Goal: Task Accomplishment & Management: Complete application form

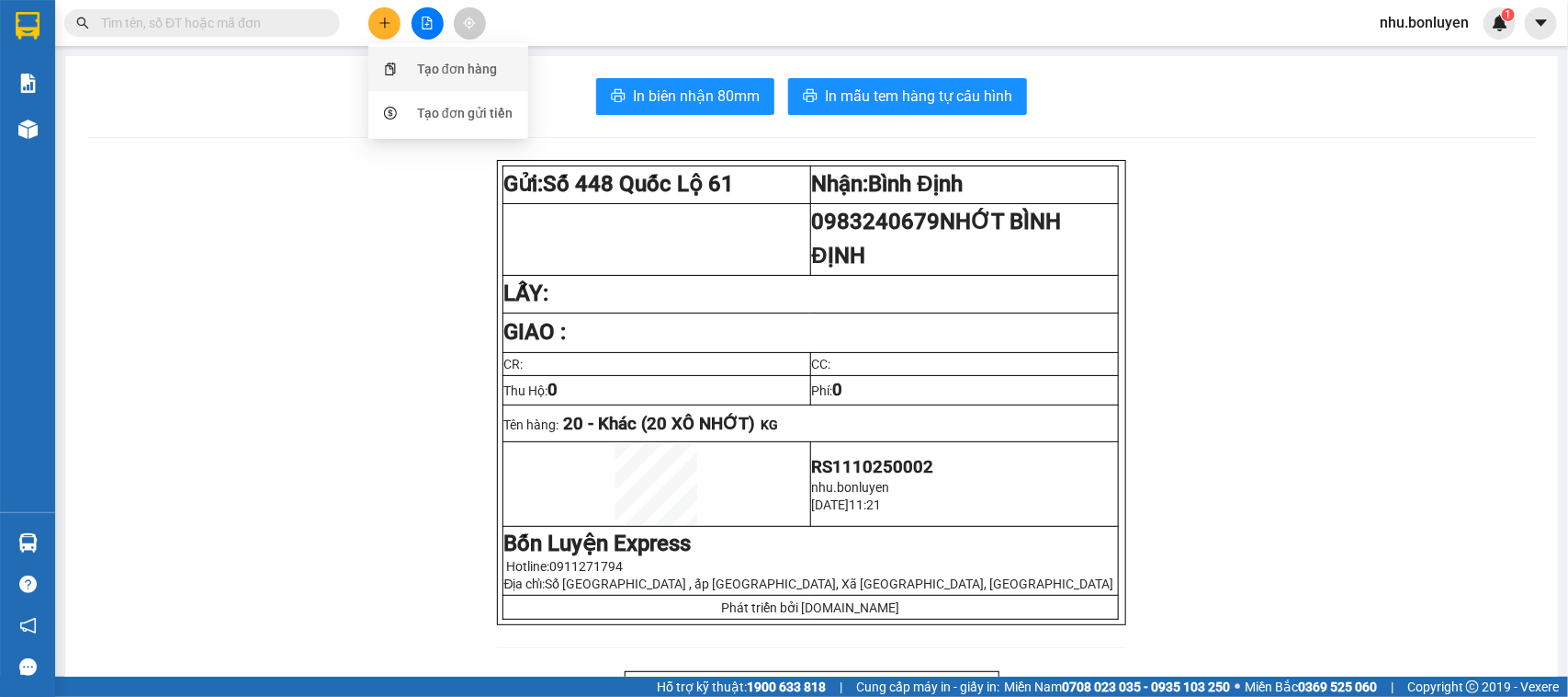
click at [414, 72] on div "Tạo đơn hàng" at bounding box center [448, 68] width 137 height 35
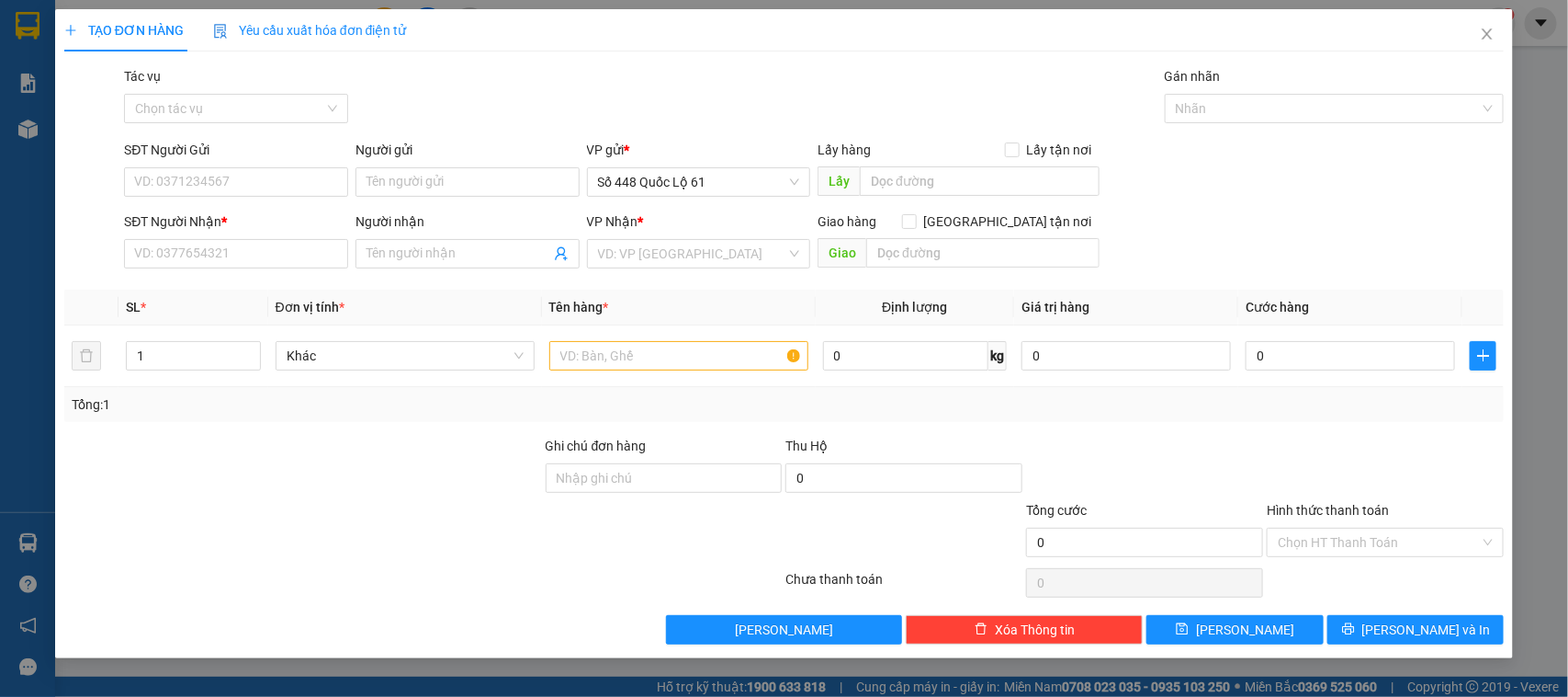
click at [309, 212] on div "SĐT Người Nhận *" at bounding box center [237, 222] width 224 height 21
click at [309, 240] on input "SĐT Người Nhận *" at bounding box center [237, 254] width 224 height 29
click at [264, 189] on input "SĐT Người Gửi" at bounding box center [237, 182] width 224 height 29
click at [227, 213] on div "0337752868" at bounding box center [236, 220] width 202 height 21
type input "0337752868"
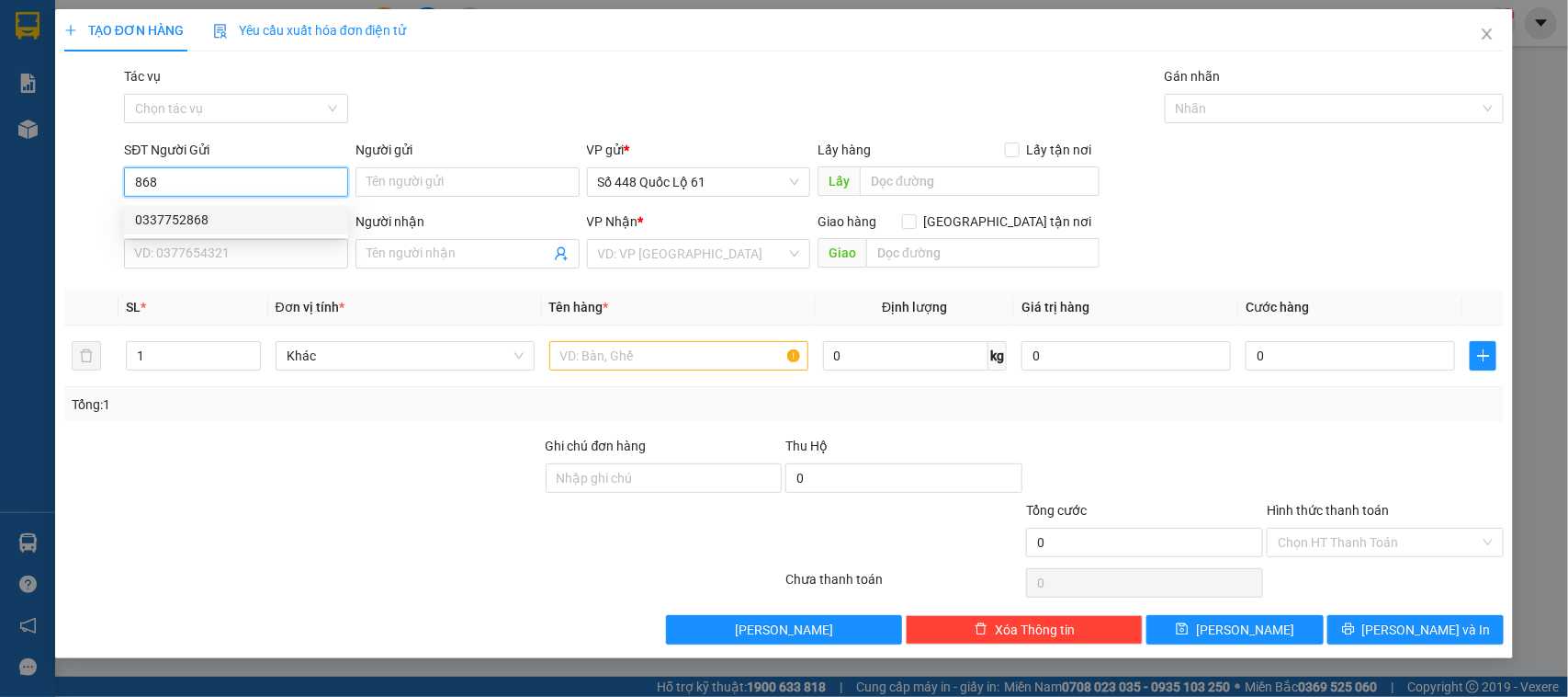
type input "AN HŨU"
type input "00000000000"
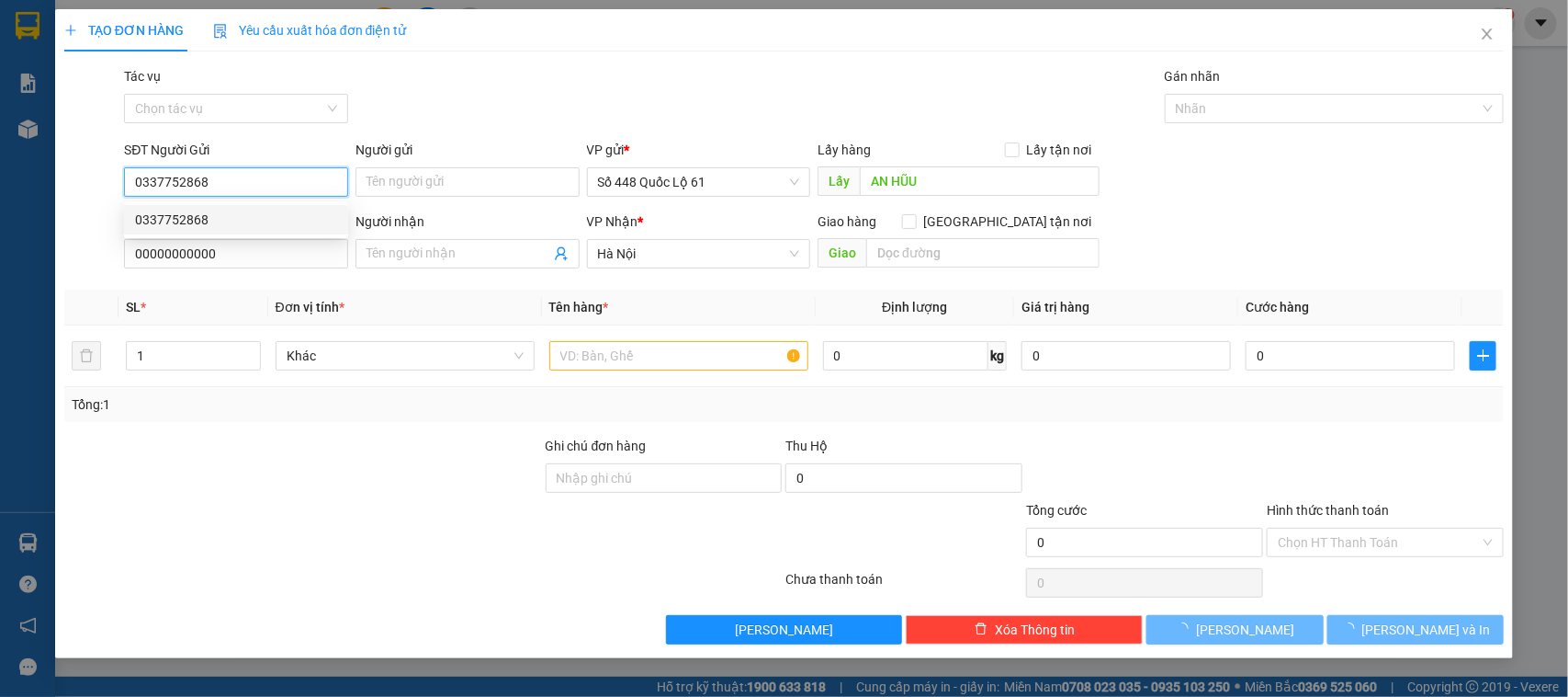
type input "200.000"
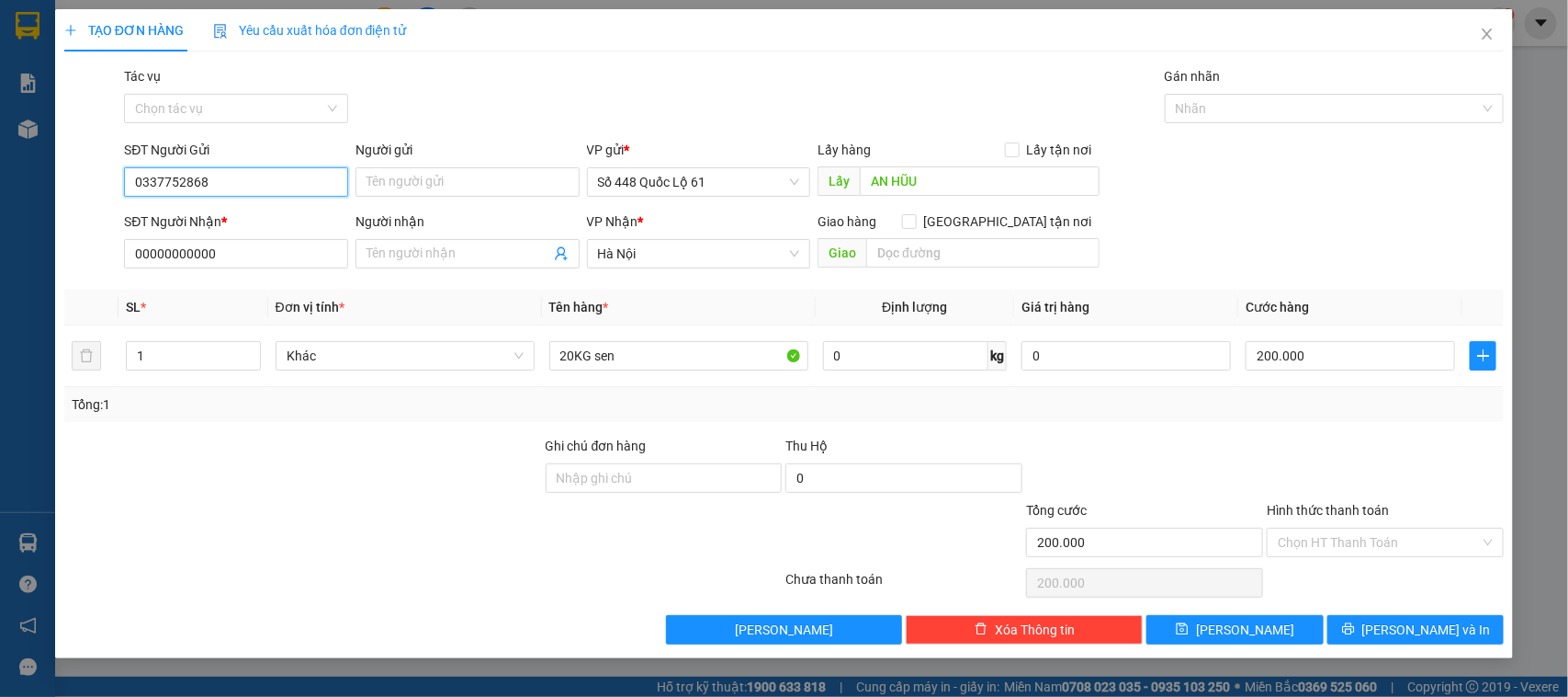
type input "0337752868"
drag, startPoint x: 662, startPoint y: 231, endPoint x: 663, endPoint y: 257, distance: 26.0
click at [662, 232] on div "VP Nhận *" at bounding box center [699, 222] width 224 height 21
click at [663, 257] on span "Hà Nội" at bounding box center [699, 253] width 202 height 27
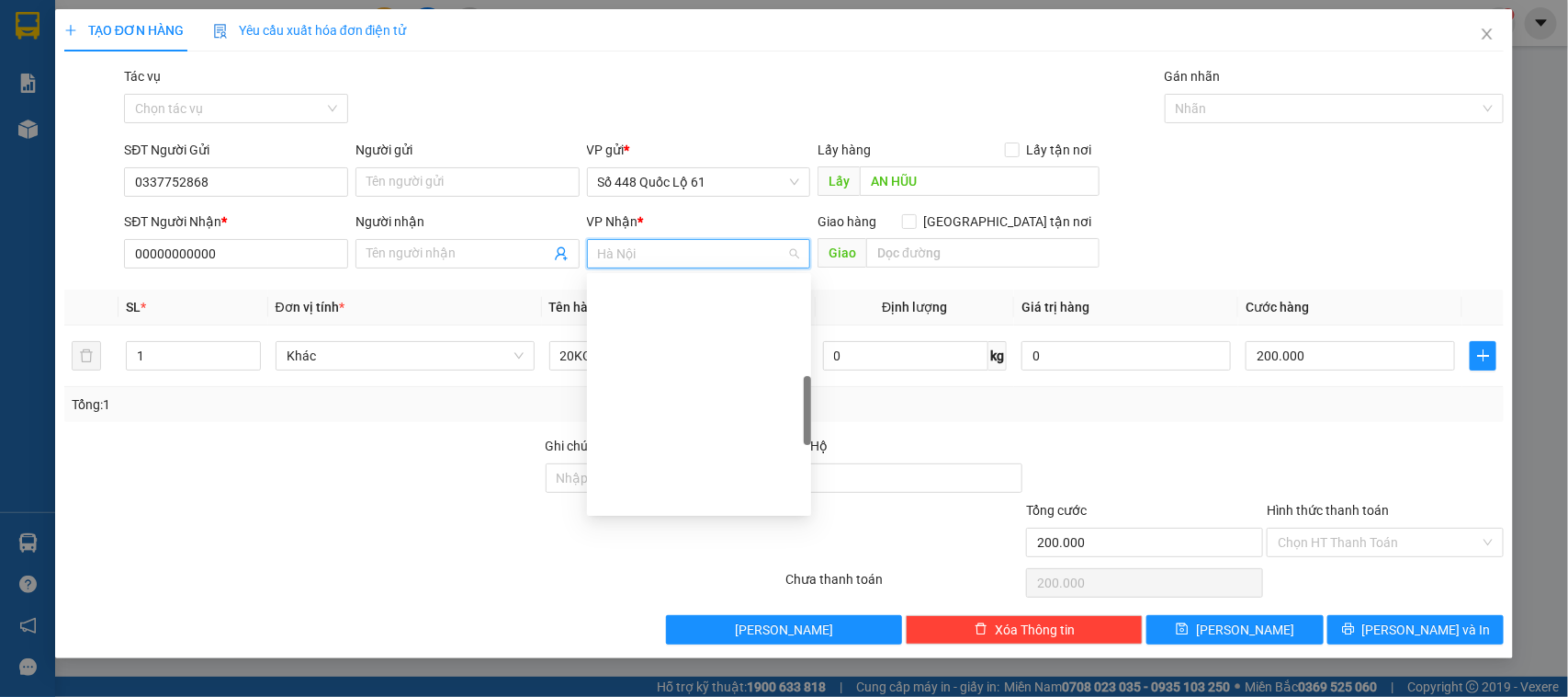
scroll to position [411, 0]
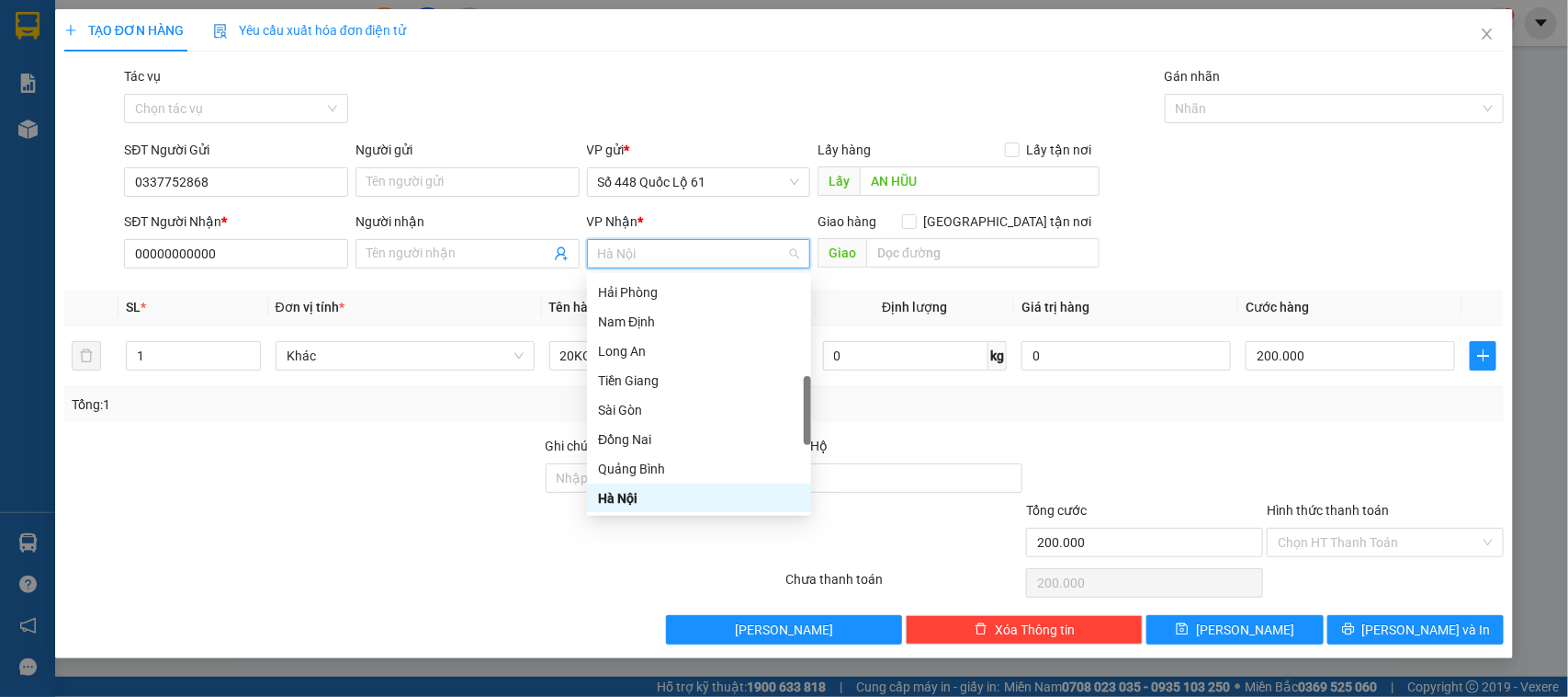
type input "Q"
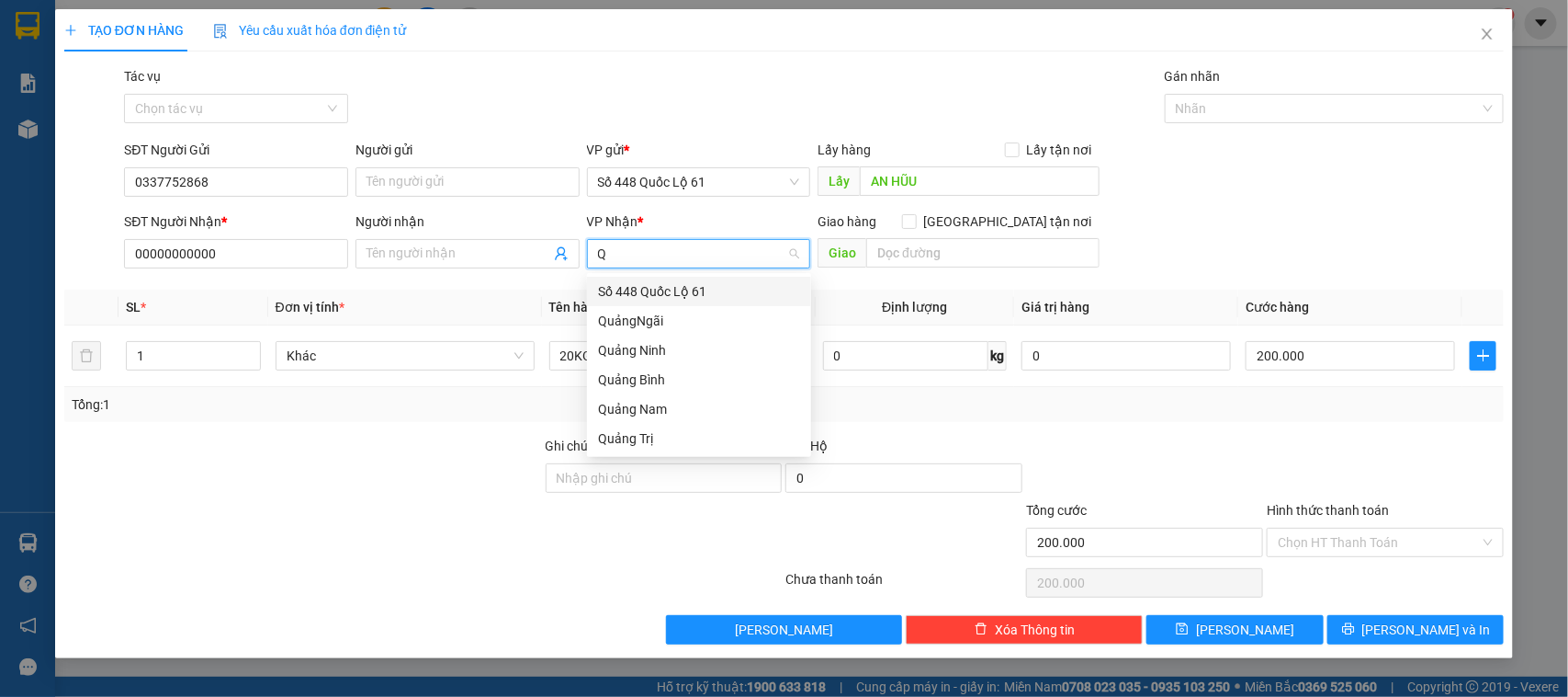
scroll to position [0, 0]
drag, startPoint x: 667, startPoint y: 402, endPoint x: 650, endPoint y: 342, distance: 62.4
click at [667, 399] on div "Quảng Nam" at bounding box center [699, 409] width 202 height 21
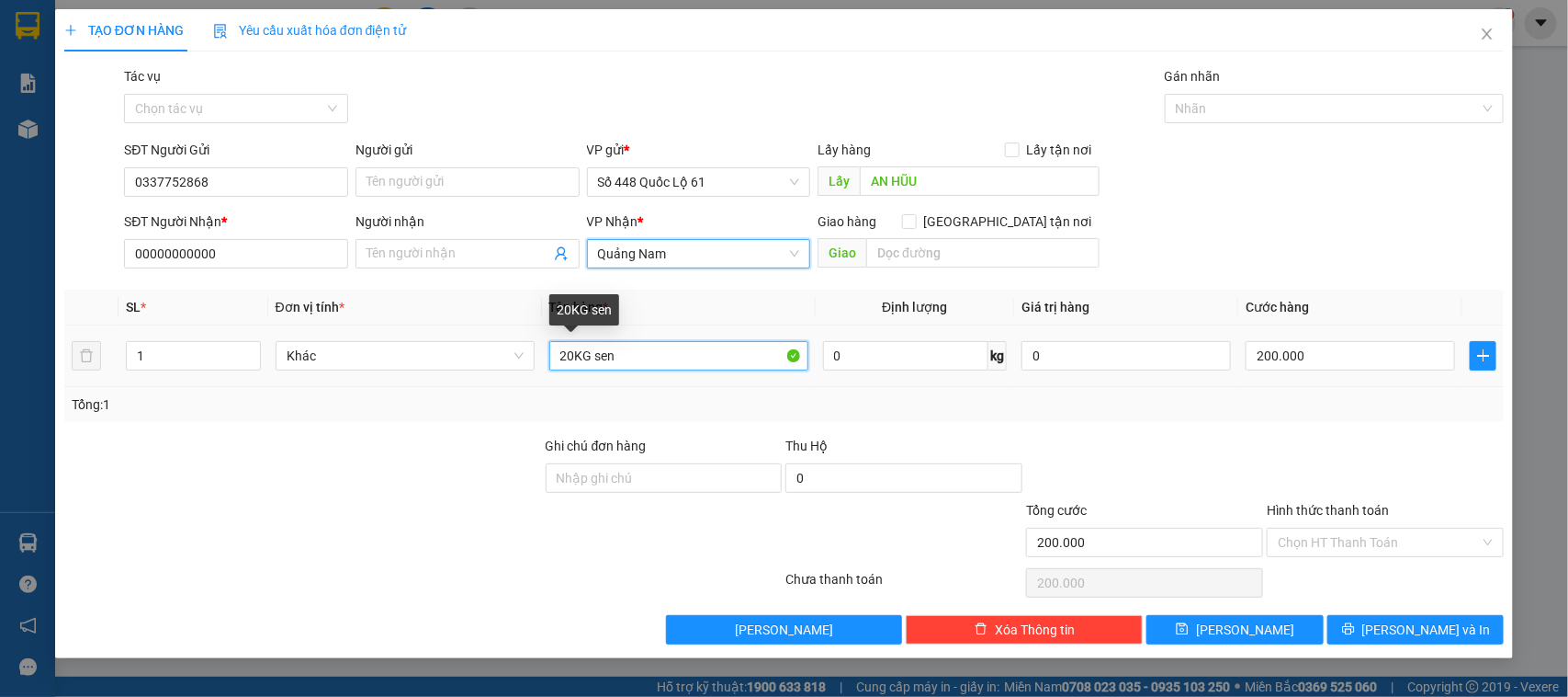
click at [569, 358] on input "20KG sen" at bounding box center [679, 356] width 259 height 29
type input "40KG sen"
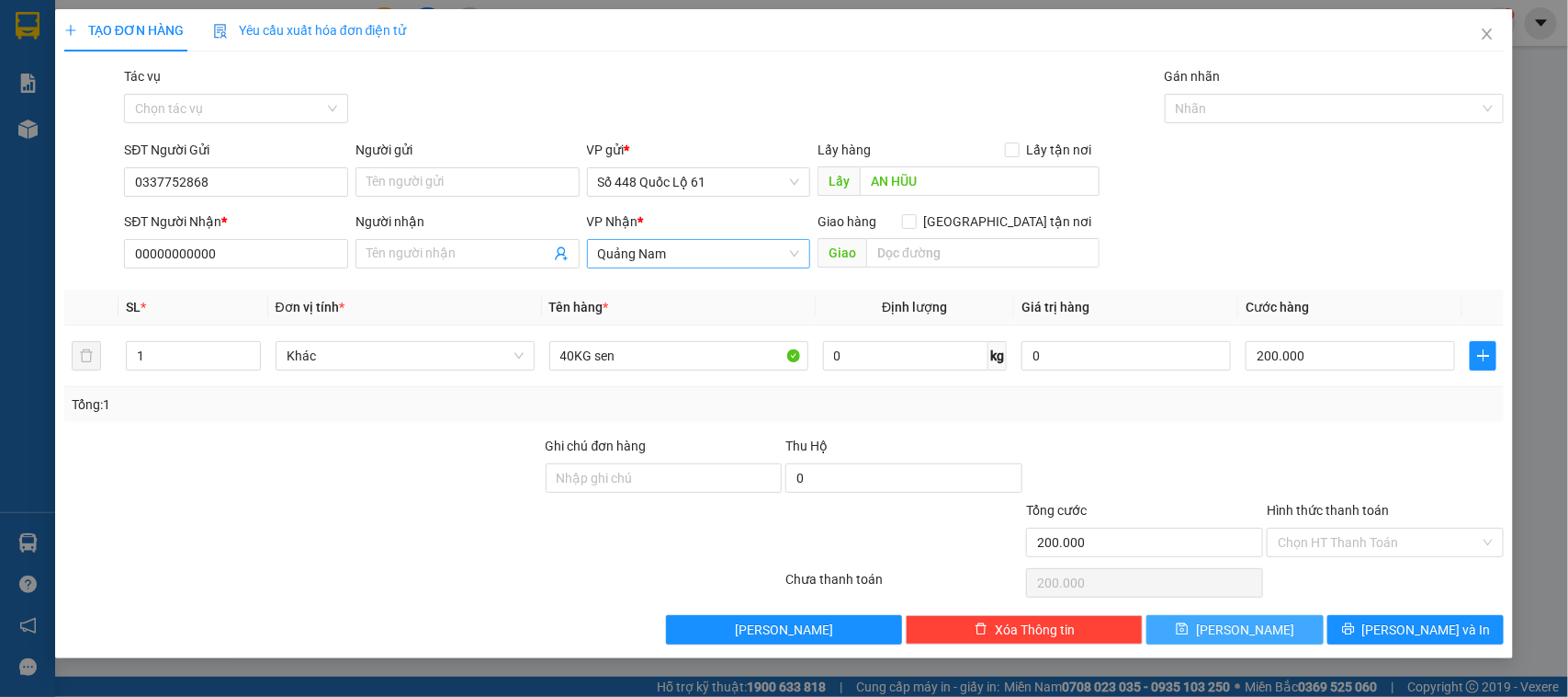
click at [1223, 622] on button "Lưu" at bounding box center [1234, 629] width 177 height 29
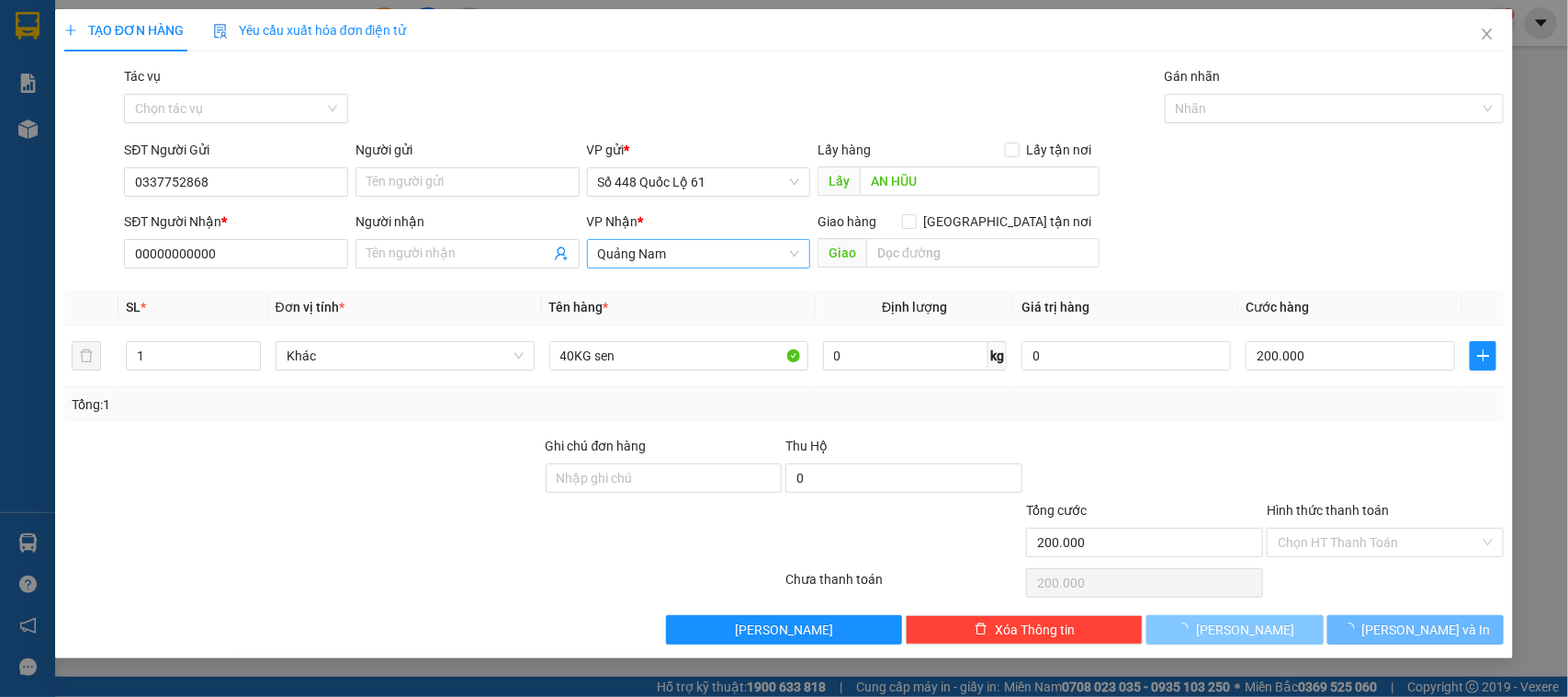
type input "0"
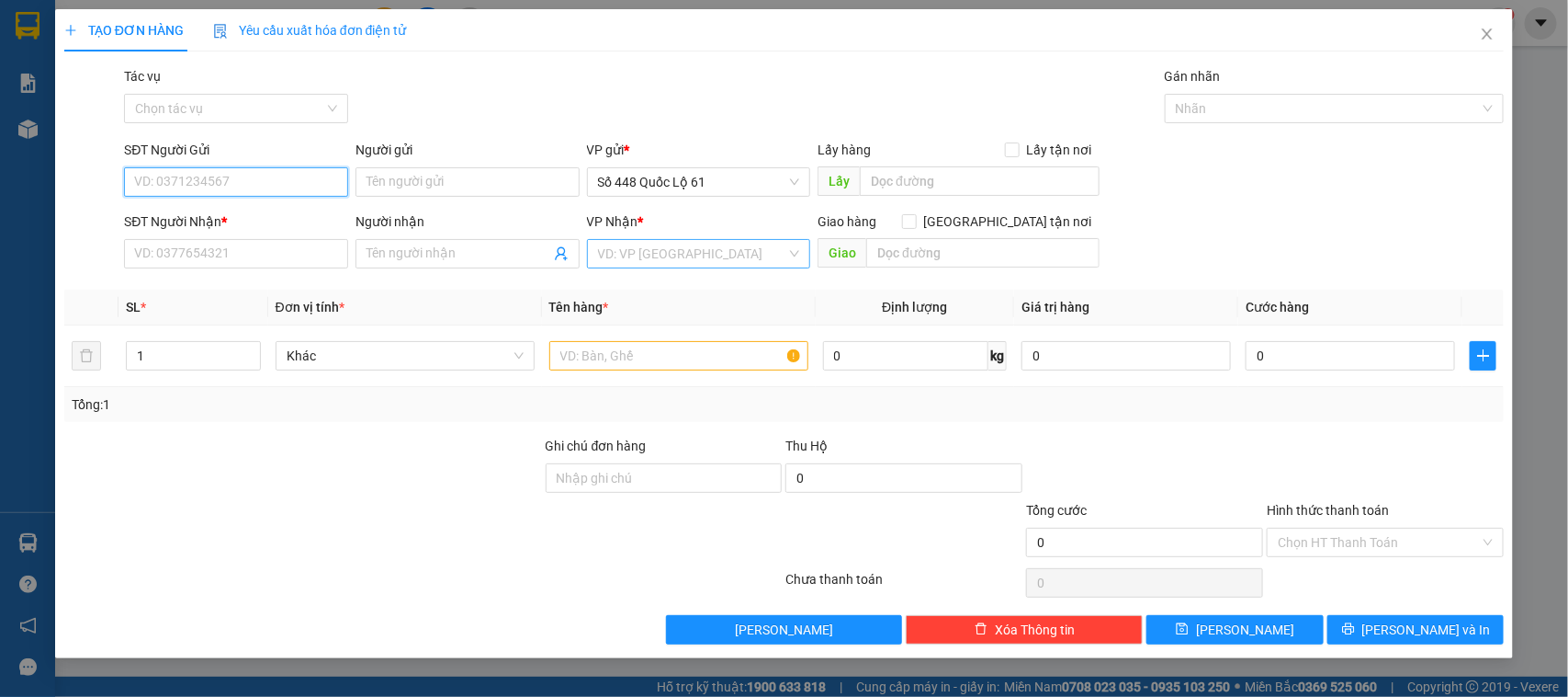
drag, startPoint x: 290, startPoint y: 171, endPoint x: 304, endPoint y: 184, distance: 19.1
click at [294, 177] on input "SĐT Người Gửi" at bounding box center [237, 182] width 224 height 29
click at [230, 223] on div "0353688144" at bounding box center [236, 220] width 202 height 21
type input "0353688144"
type input "nha mân"
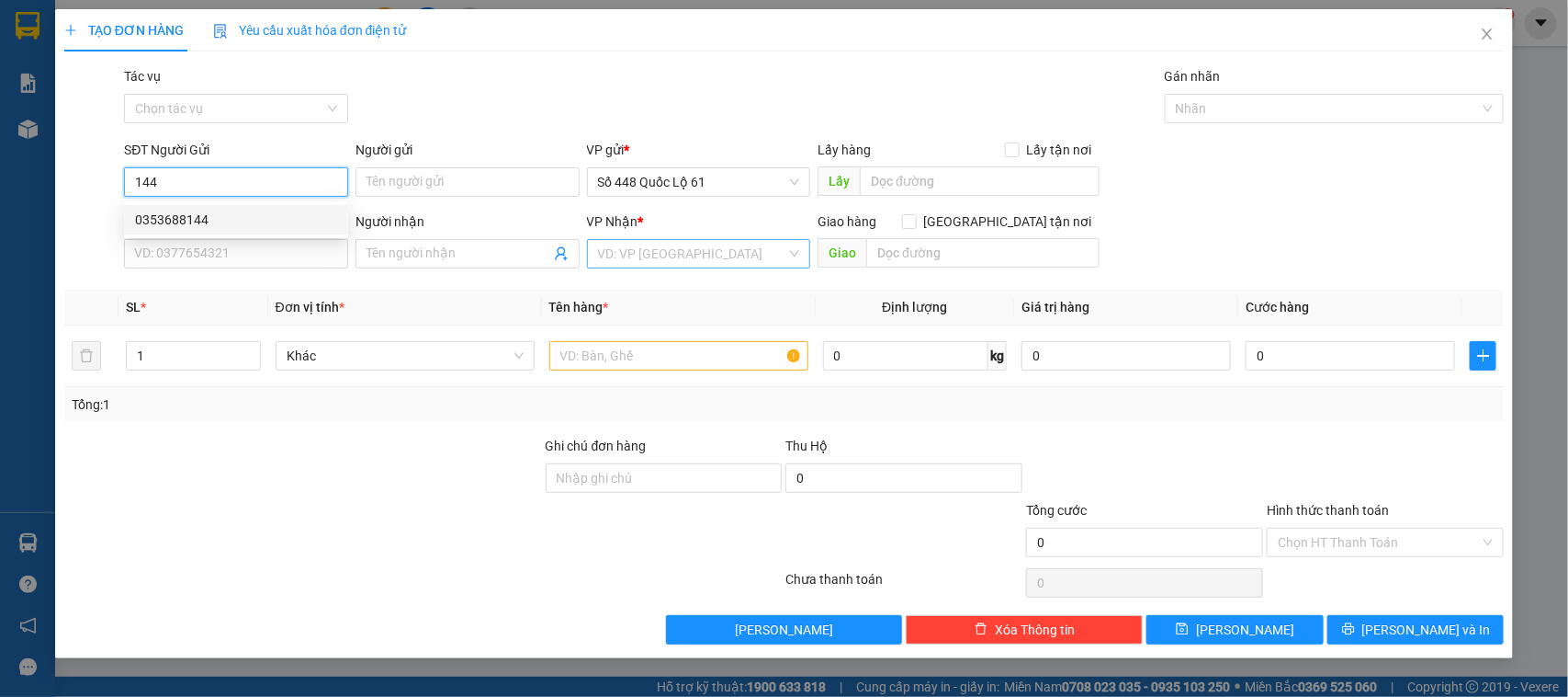
type input "00000000000"
checkbox input "true"
type input "vinahouse"
type input "300.000"
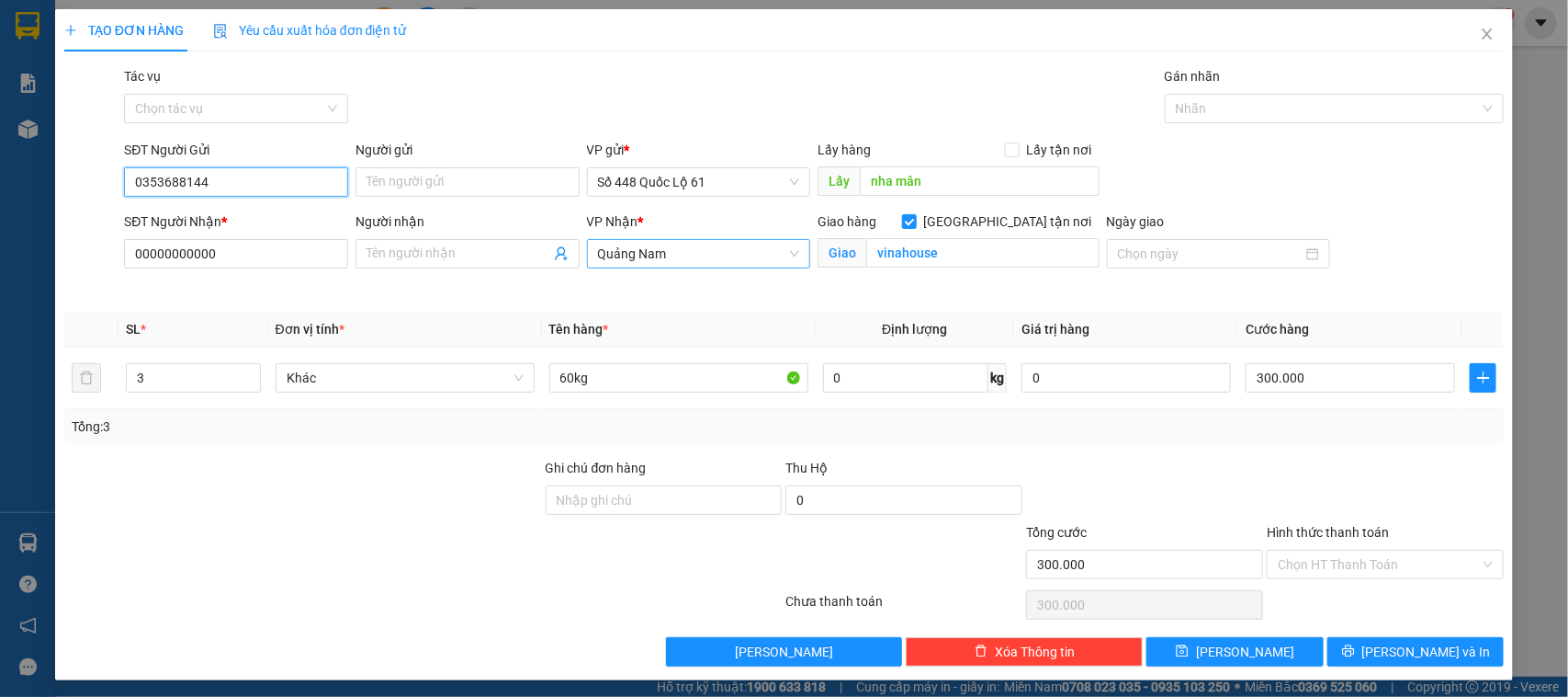
type input "0353688144"
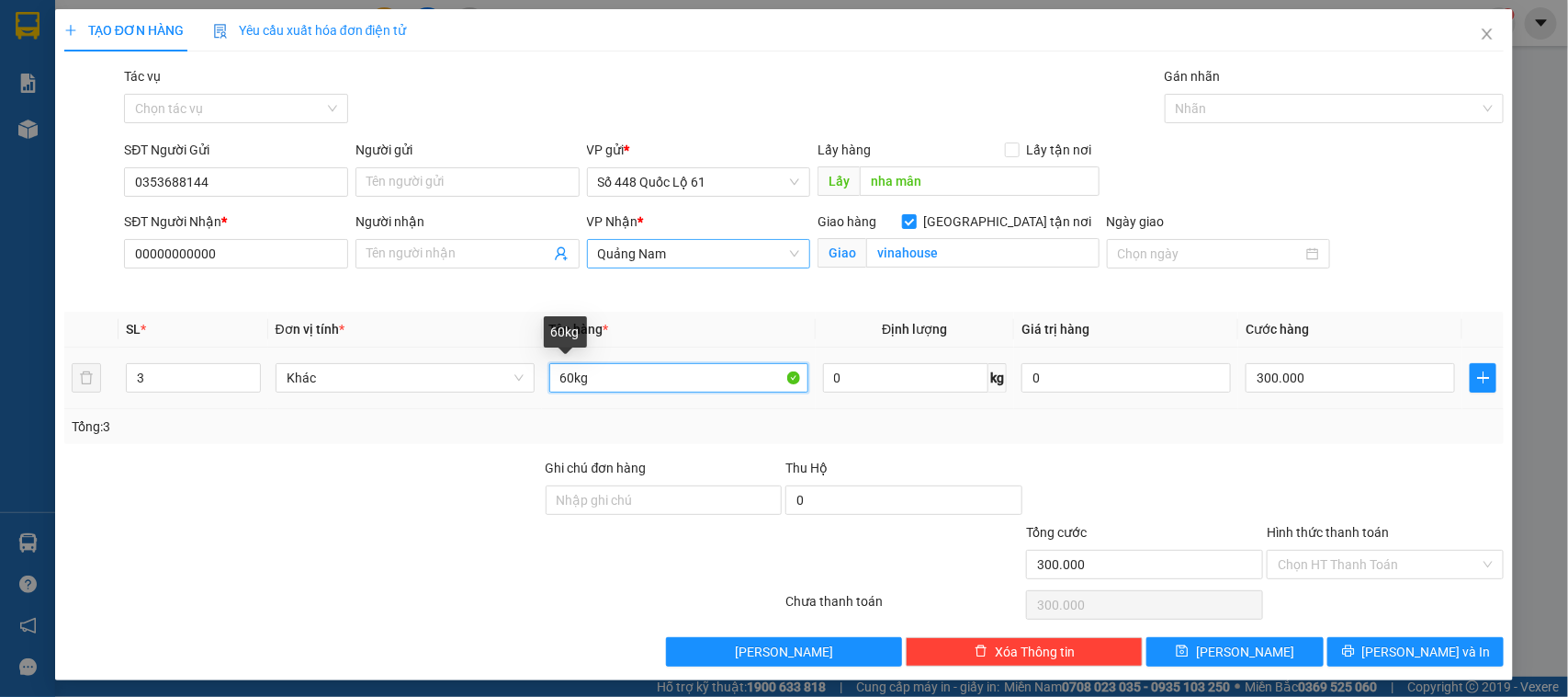
click at [558, 375] on input "60kg" at bounding box center [679, 377] width 259 height 29
type input "40kg"
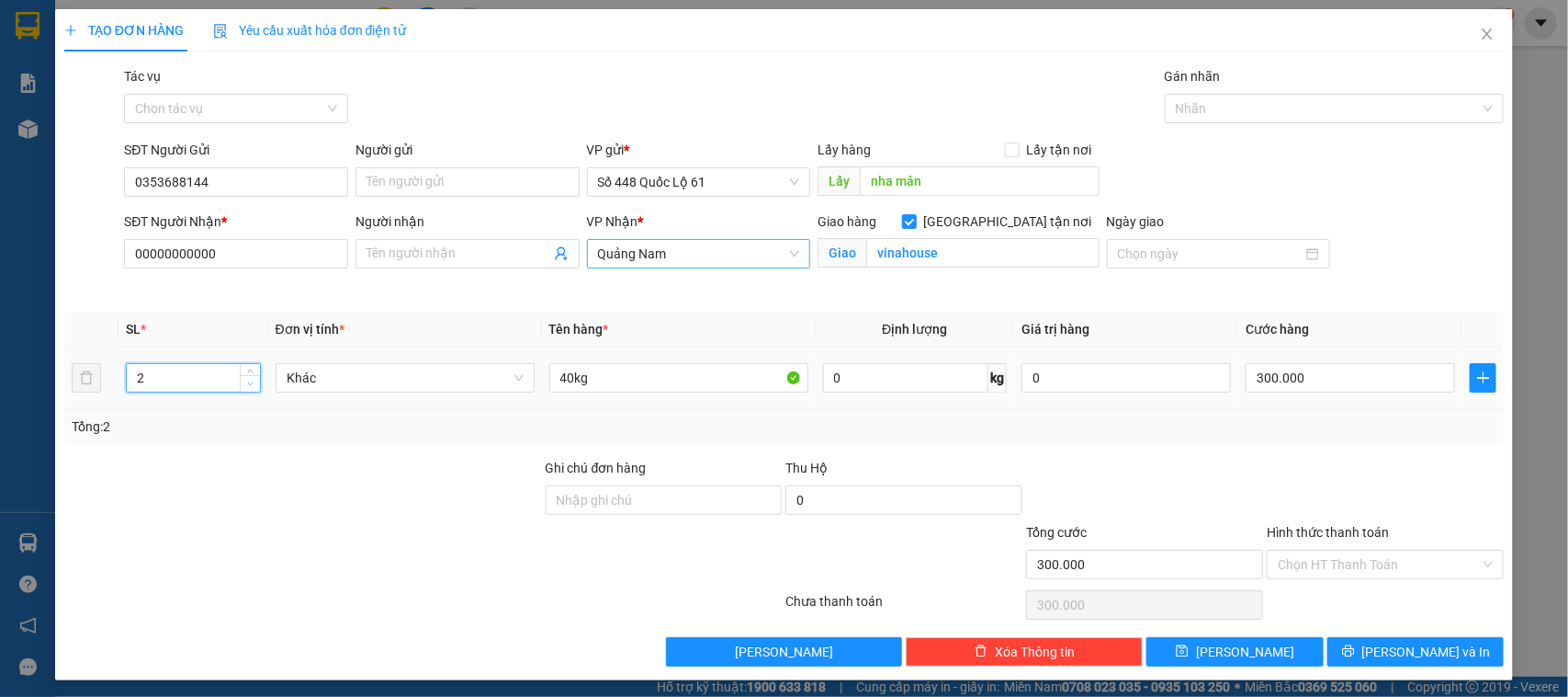
click at [252, 384] on span "down" at bounding box center [251, 385] width 11 height 11
type input "1"
click at [252, 384] on span "down" at bounding box center [251, 385] width 11 height 11
click at [1284, 375] on input "300.000" at bounding box center [1351, 377] width 209 height 29
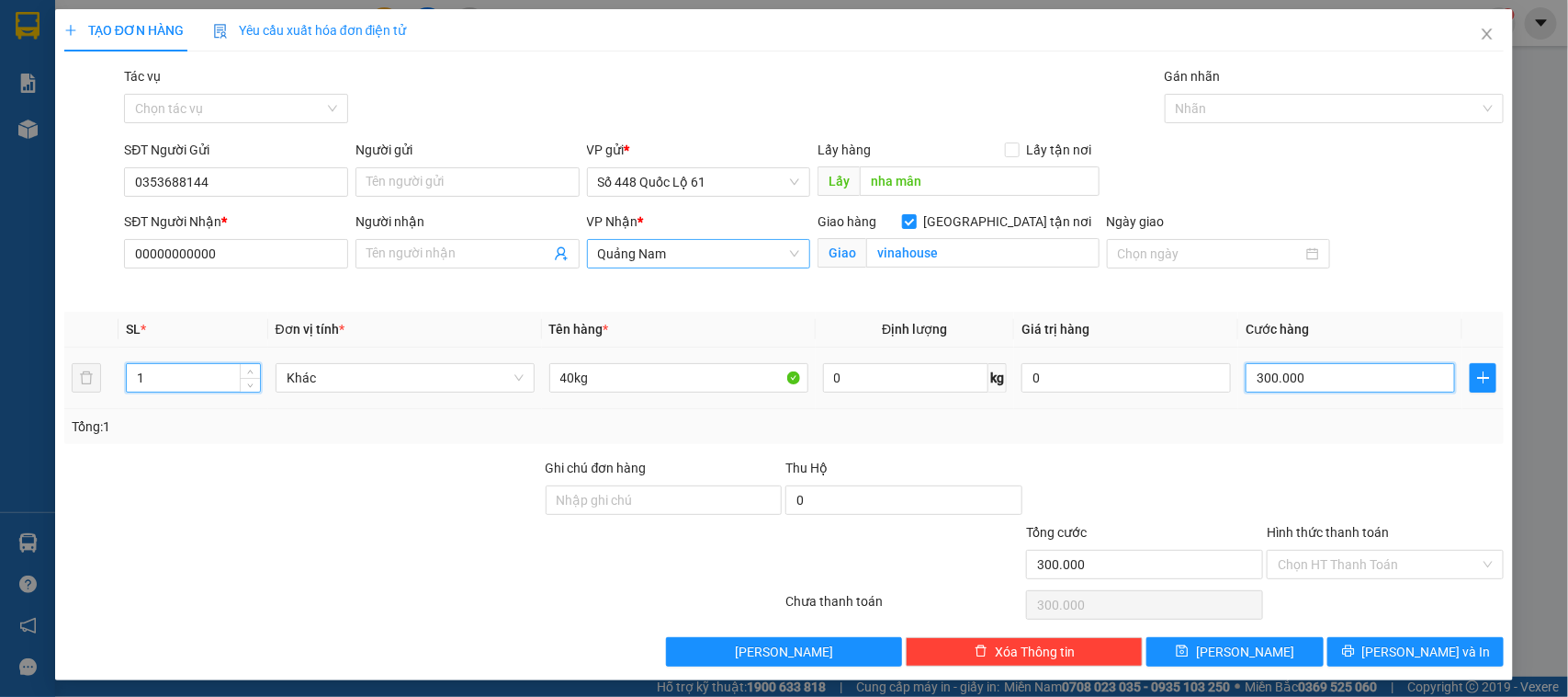
type input "0"
type input "4"
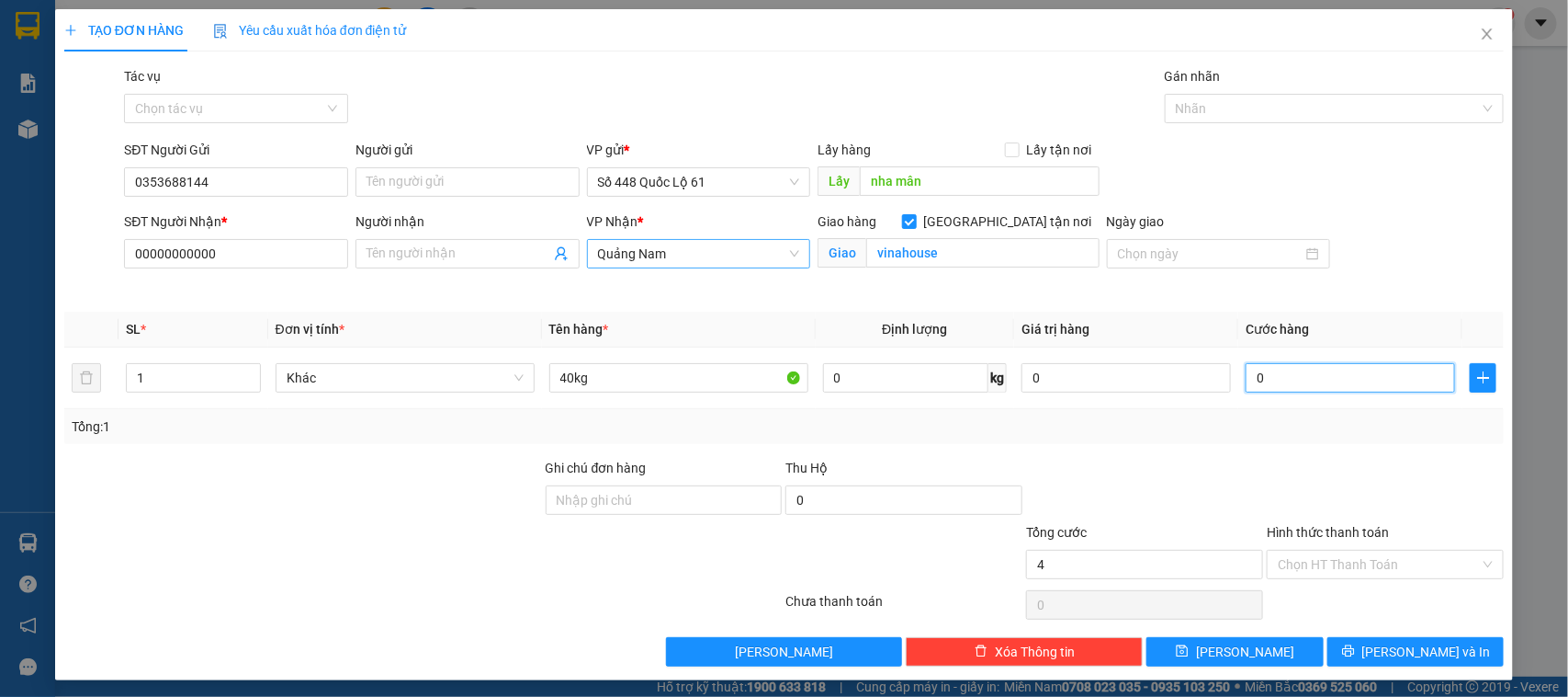
type input "4"
type input "40"
type input "400"
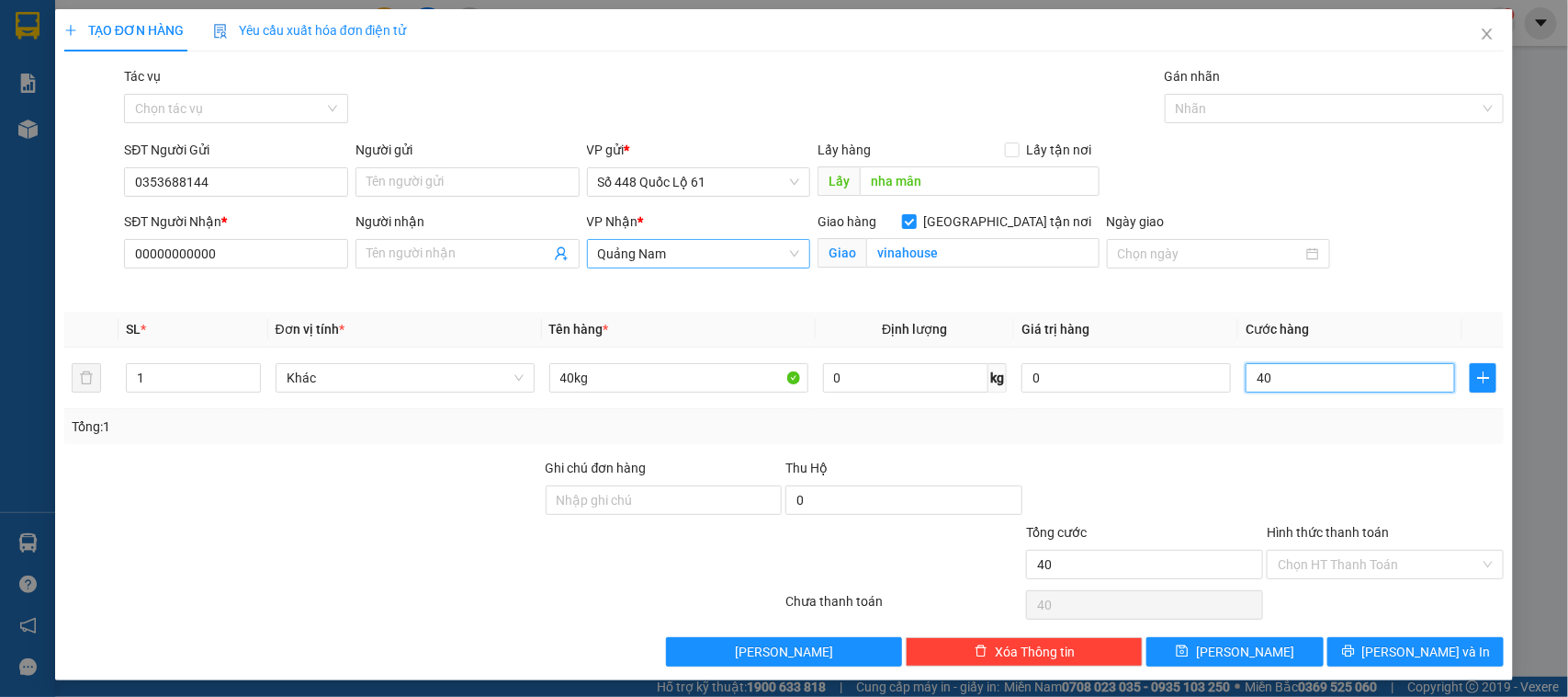
type input "400"
type input "400.000"
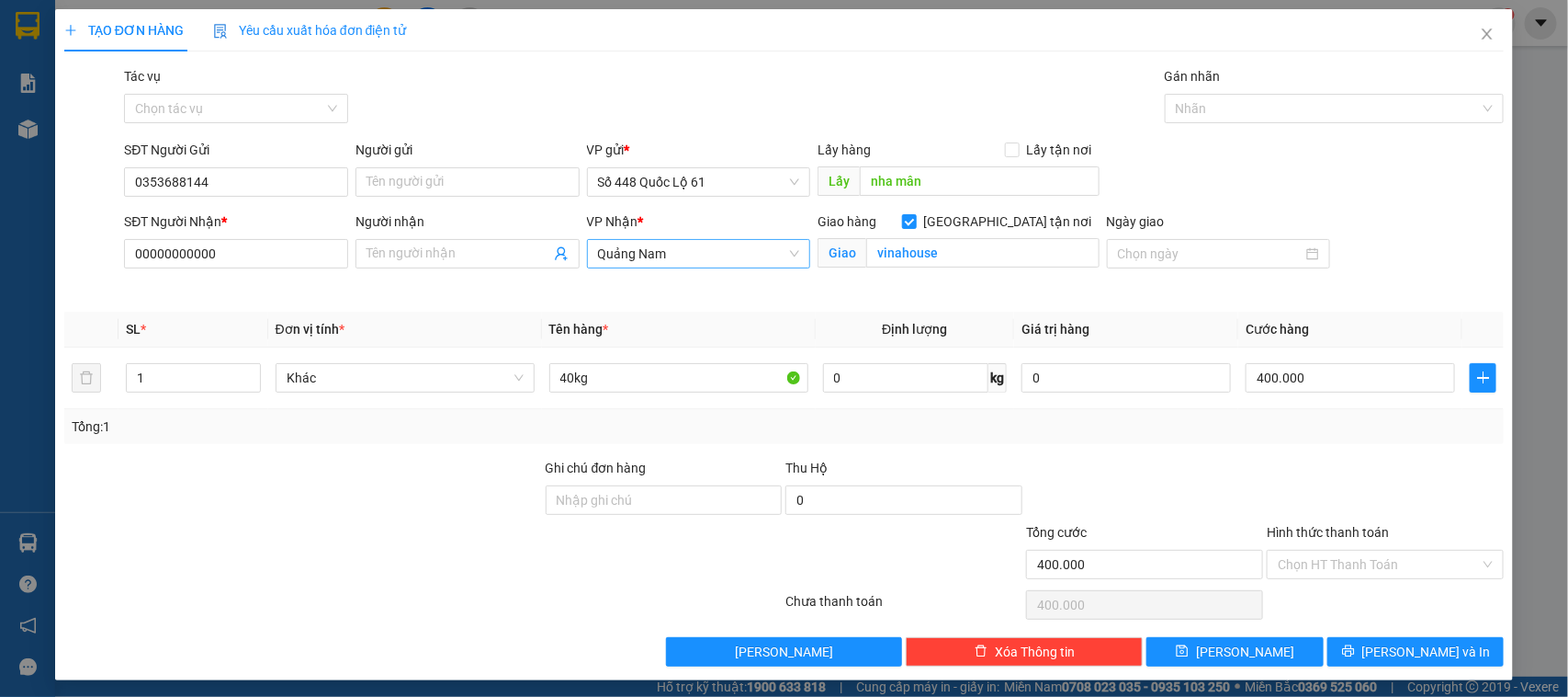
click at [1340, 425] on div "Tổng: 1" at bounding box center [784, 427] width 1426 height 21
click at [1237, 648] on span "Lưu" at bounding box center [1244, 652] width 98 height 21
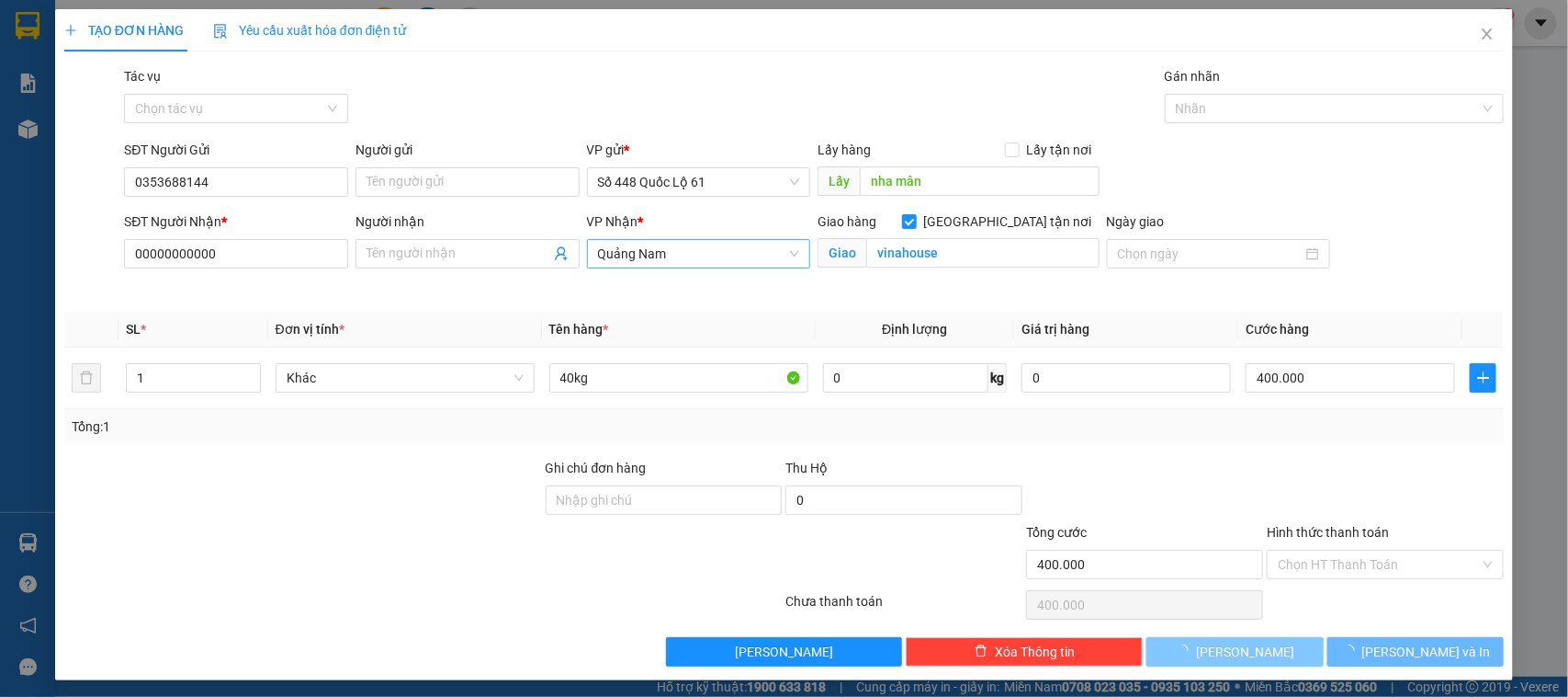
checkbox input "false"
type input "0"
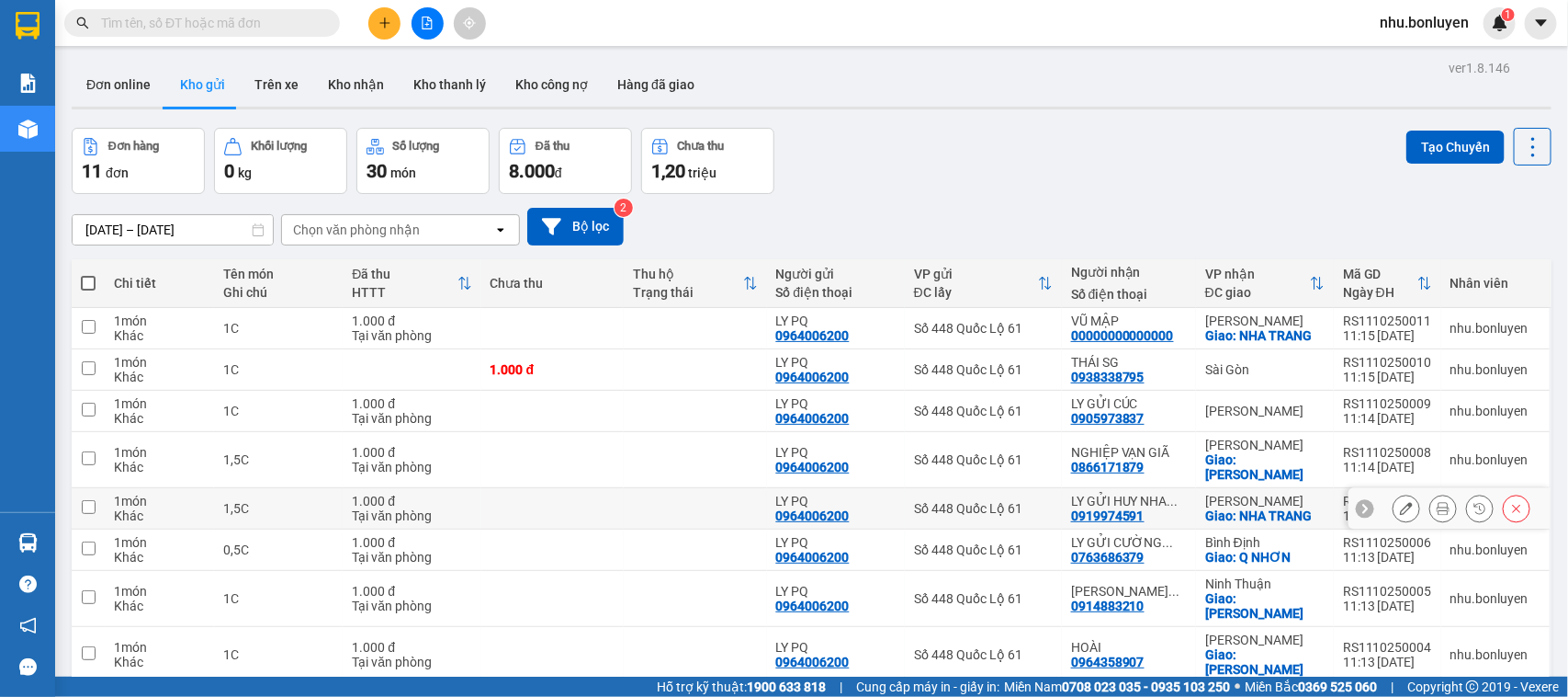
scroll to position [180, 0]
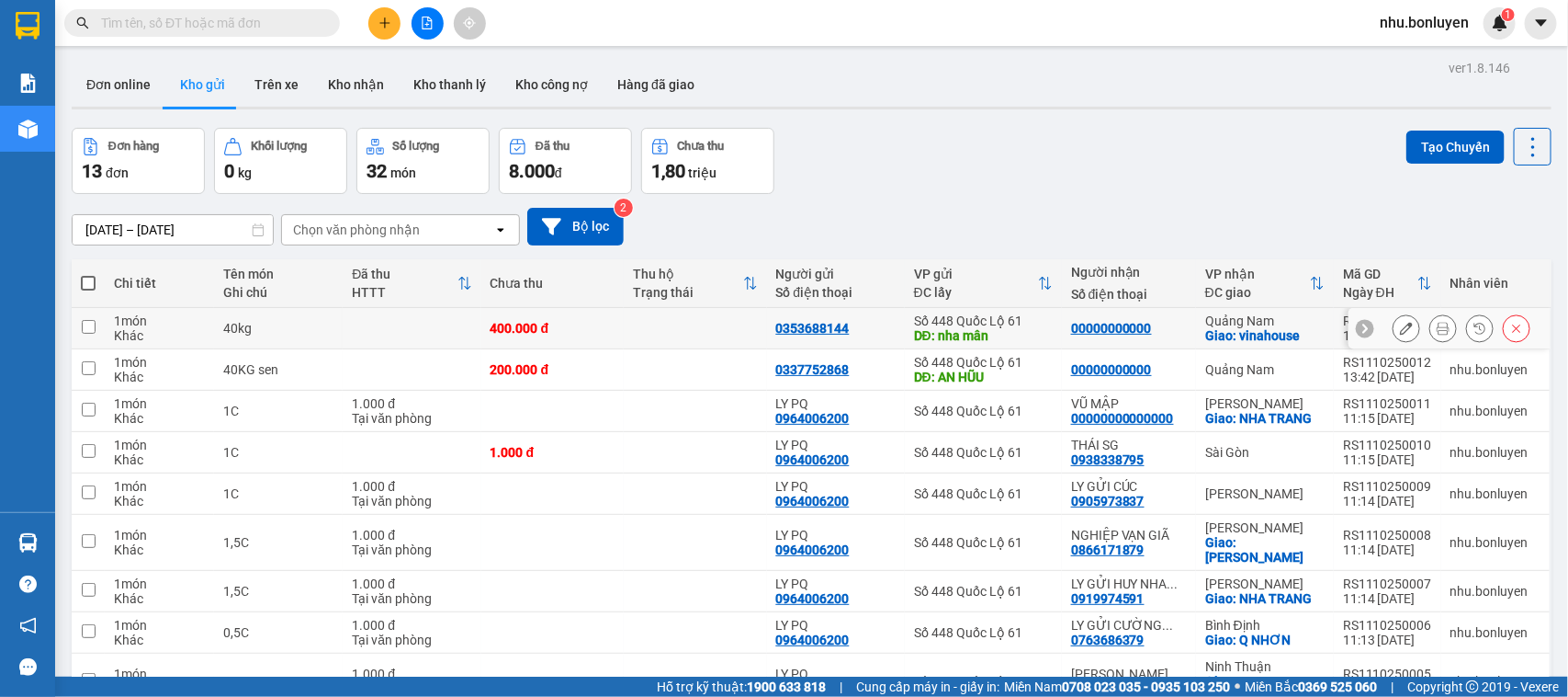
click at [1394, 325] on button at bounding box center [1407, 328] width 26 height 32
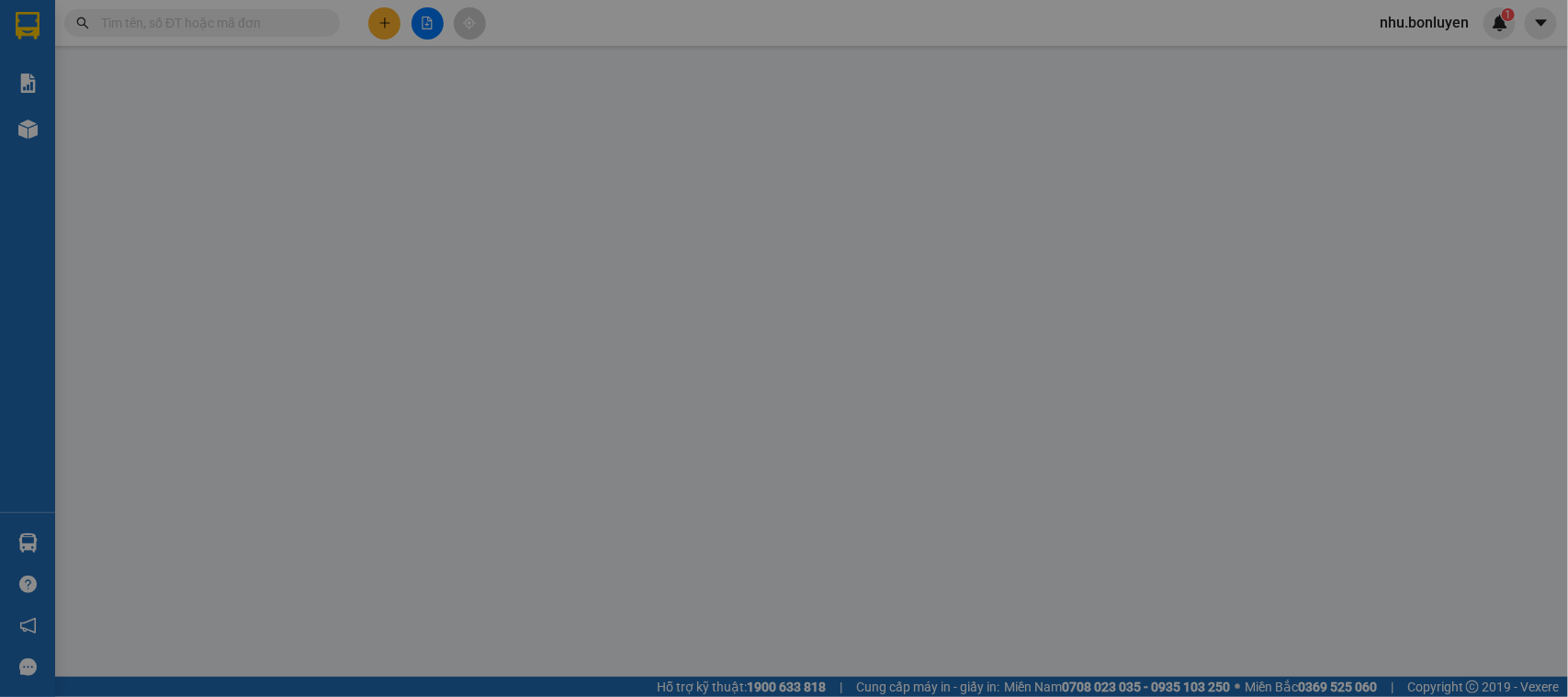
type input "0353688144"
type input "nha mân"
type input "00000000000"
checkbox input "true"
type input "vinahouse"
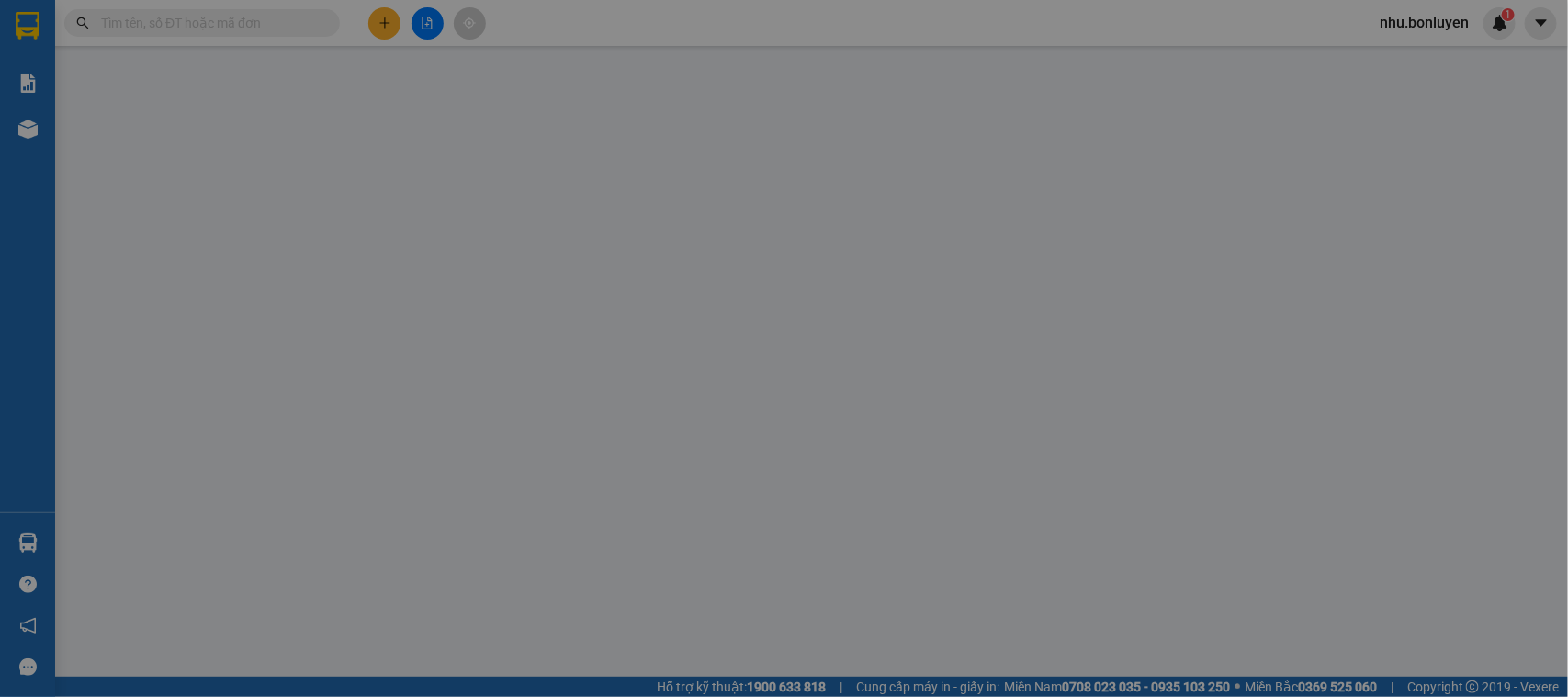
type input "400.000"
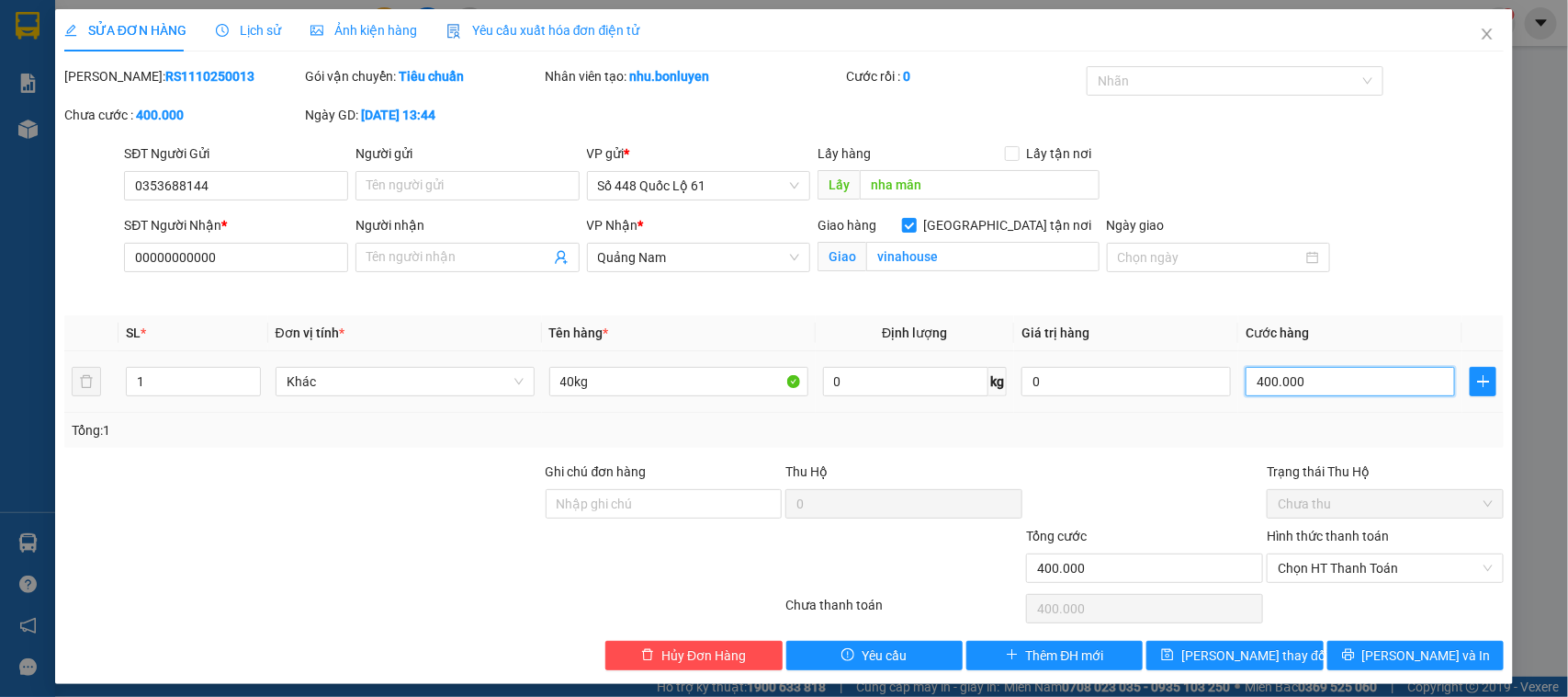
type input "2"
type input "20"
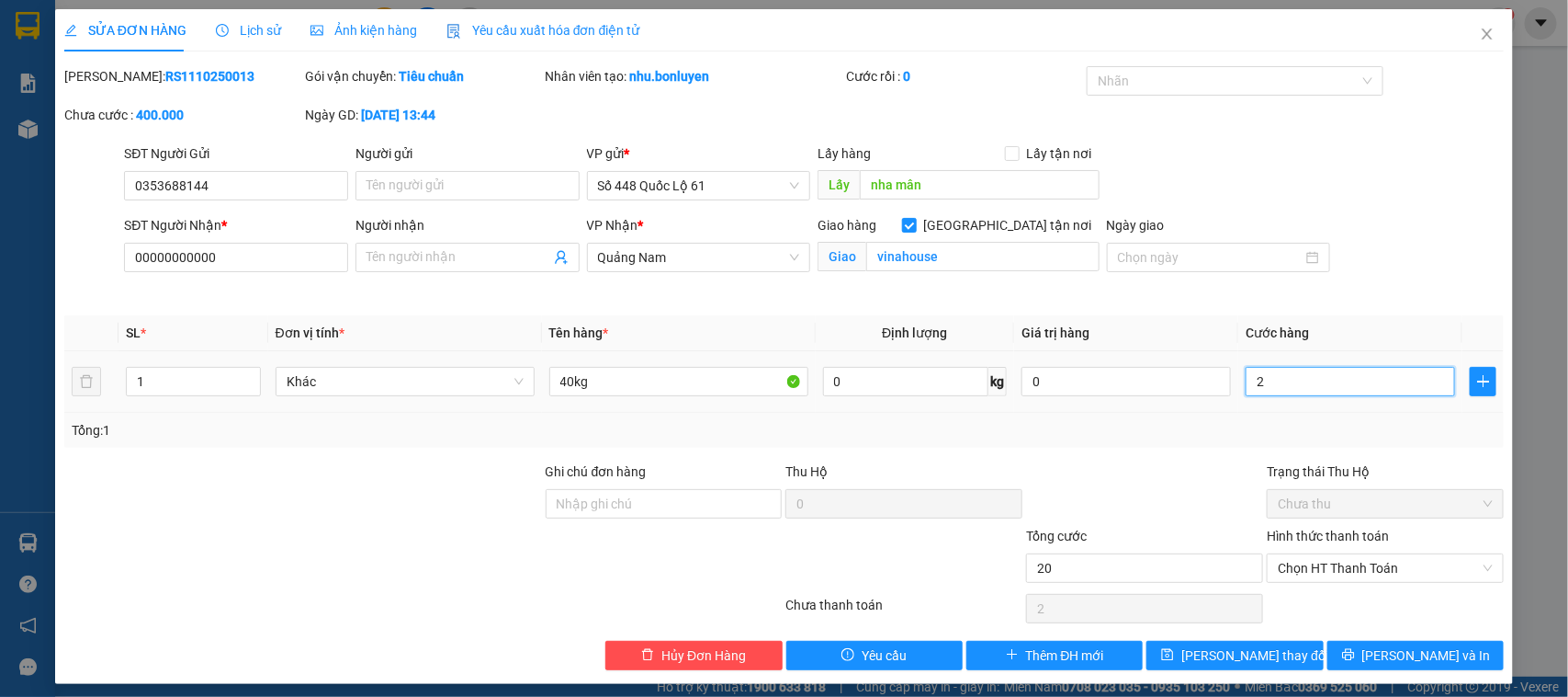
type input "20"
type input "200"
type input "200.000"
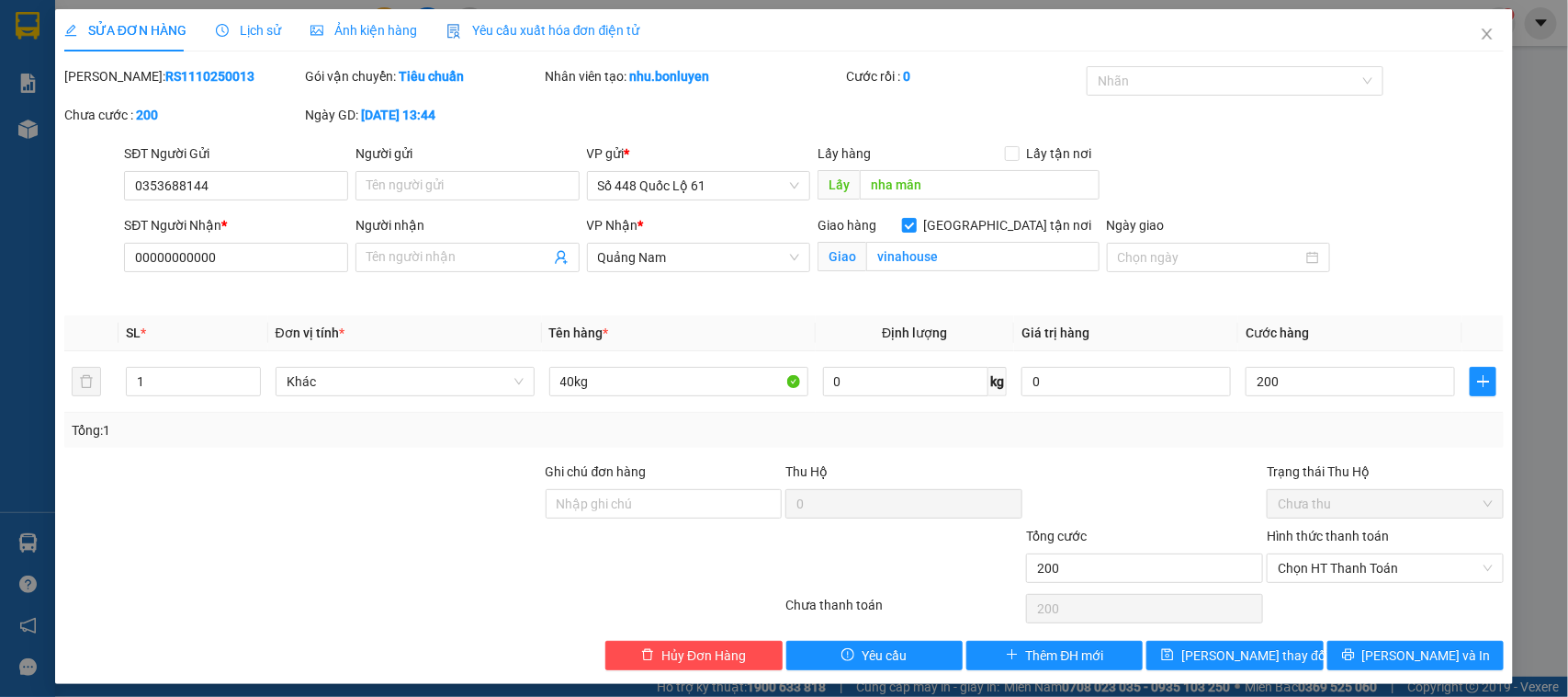
type input "200.000"
click at [1191, 471] on div at bounding box center [1144, 493] width 240 height 65
click at [1213, 664] on span "[PERSON_NAME] thay đổi" at bounding box center [1255, 656] width 147 height 21
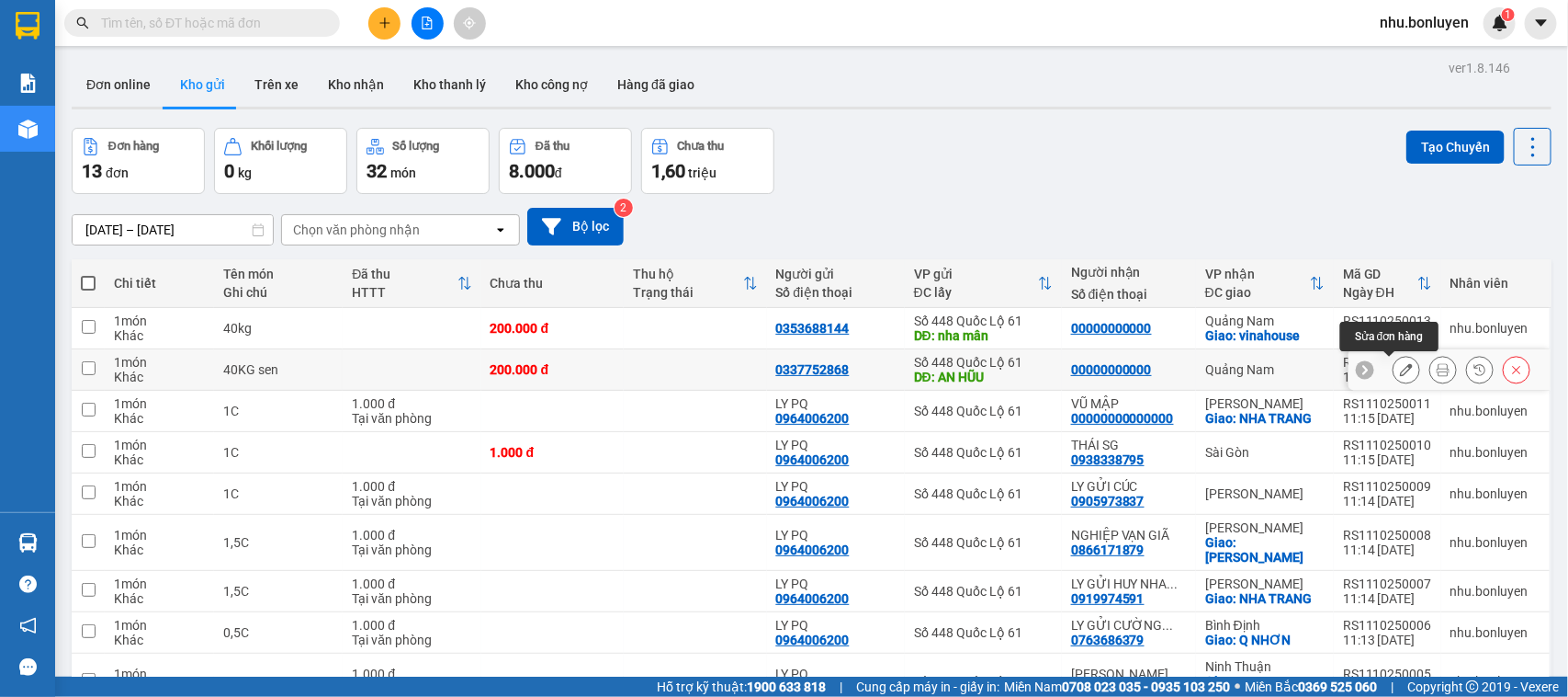
click at [1401, 375] on icon at bounding box center [1407, 370] width 13 height 13
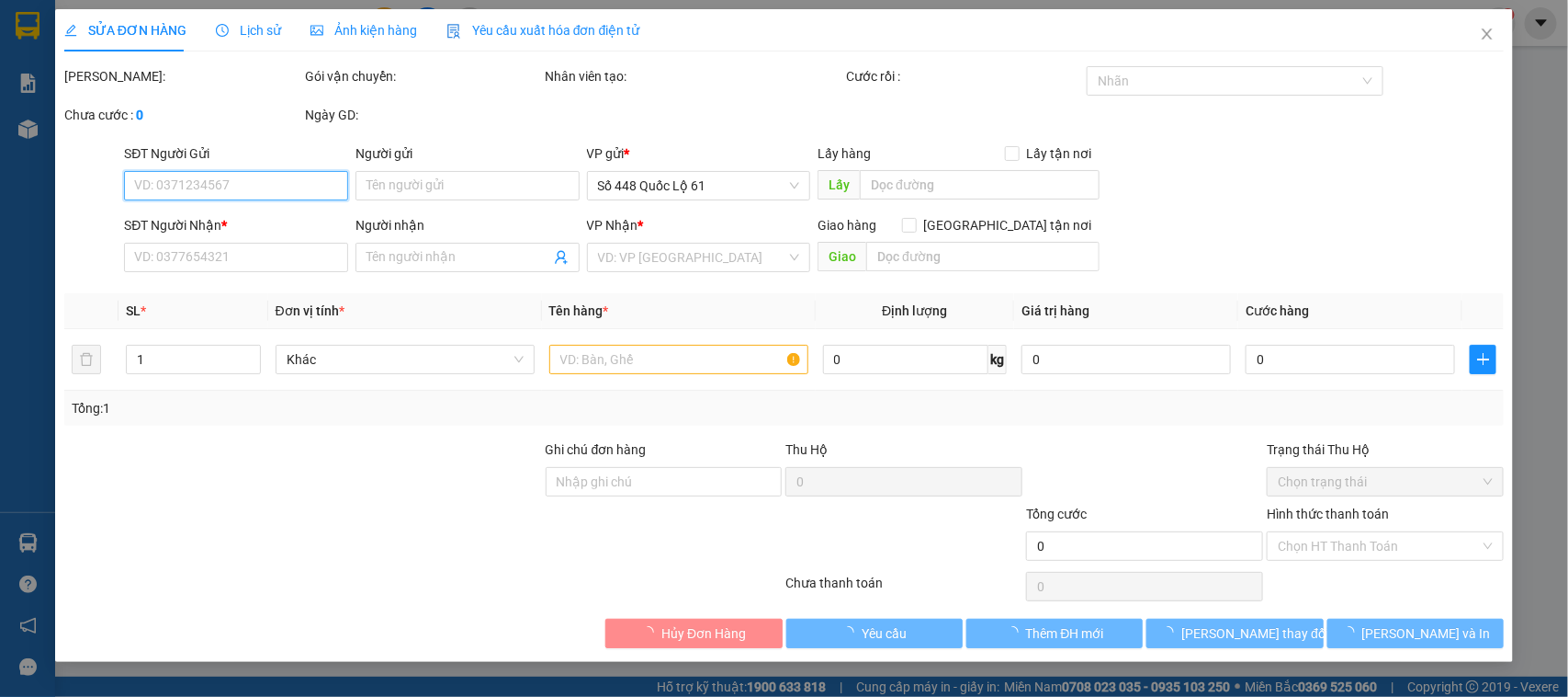
type input "0337752868"
type input "AN HŨU"
type input "00000000000"
type input "200.000"
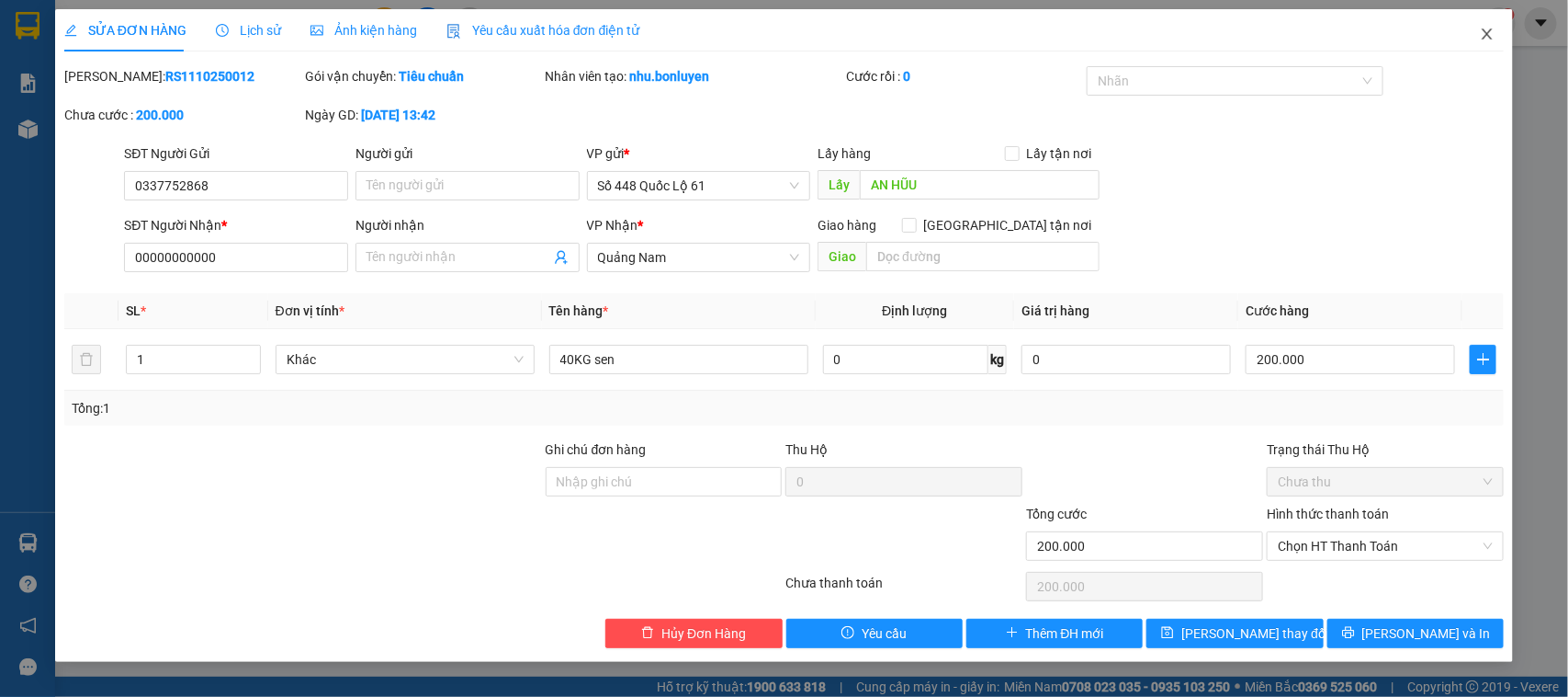
click at [1493, 32] on icon "close" at bounding box center [1488, 34] width 15 height 15
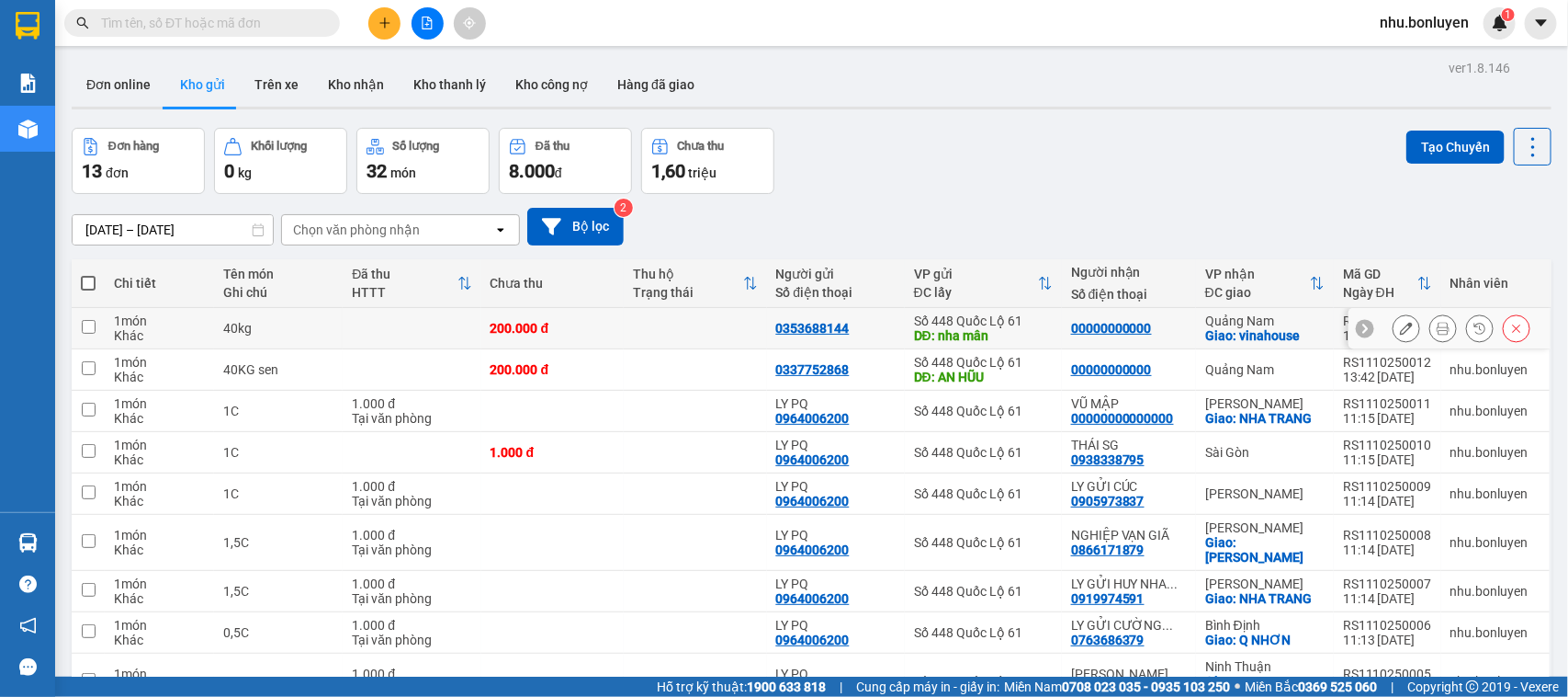
click at [1401, 328] on icon at bounding box center [1407, 328] width 13 height 13
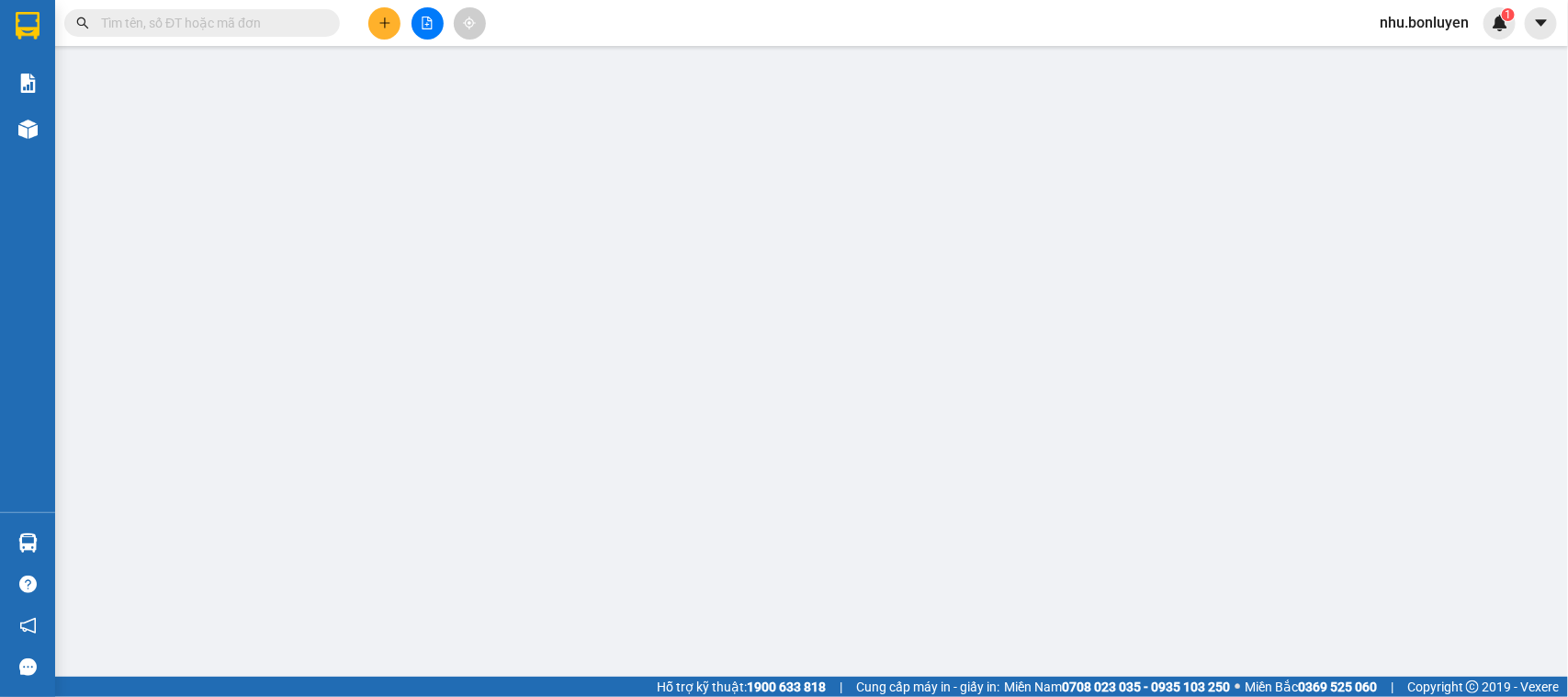
type input "0353688144"
type input "nha mân"
type input "00000000000"
checkbox input "true"
type input "vinahouse"
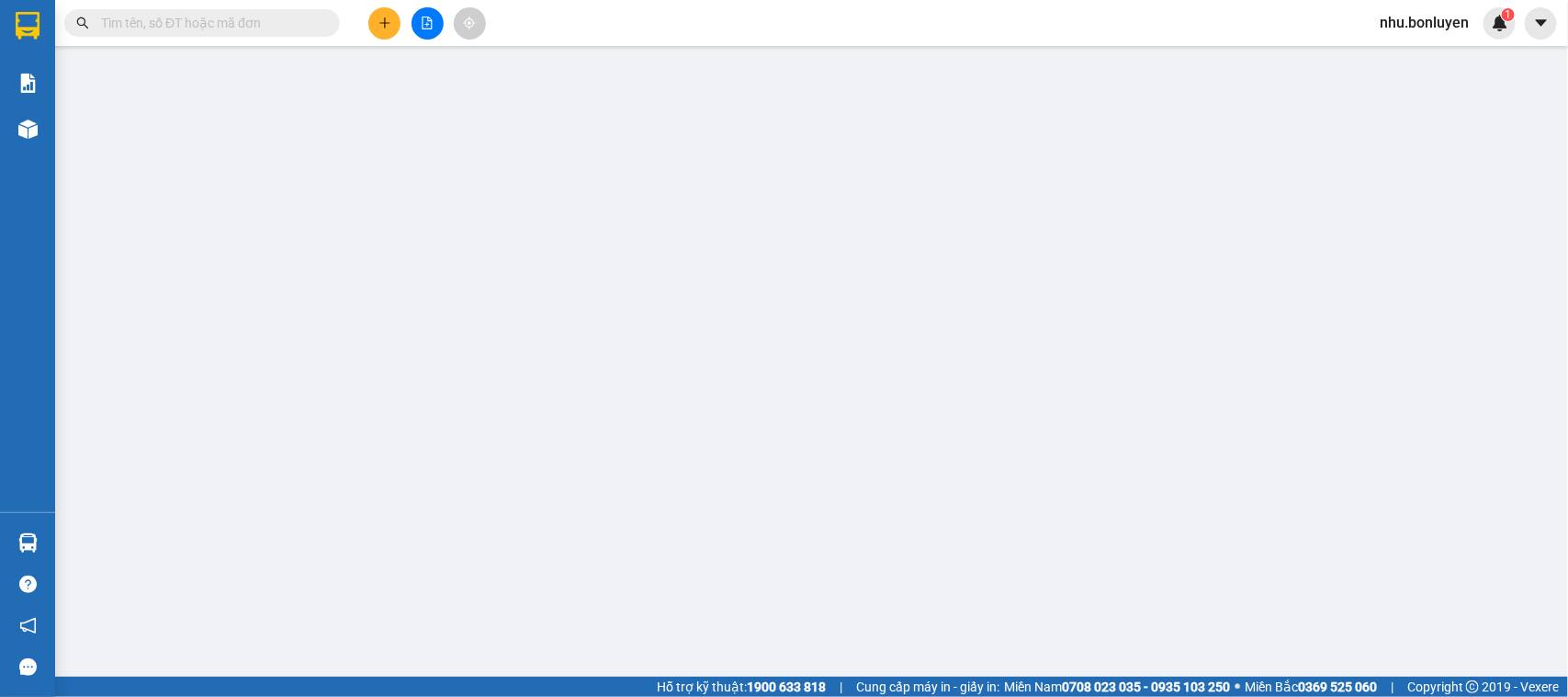
type input "200.000"
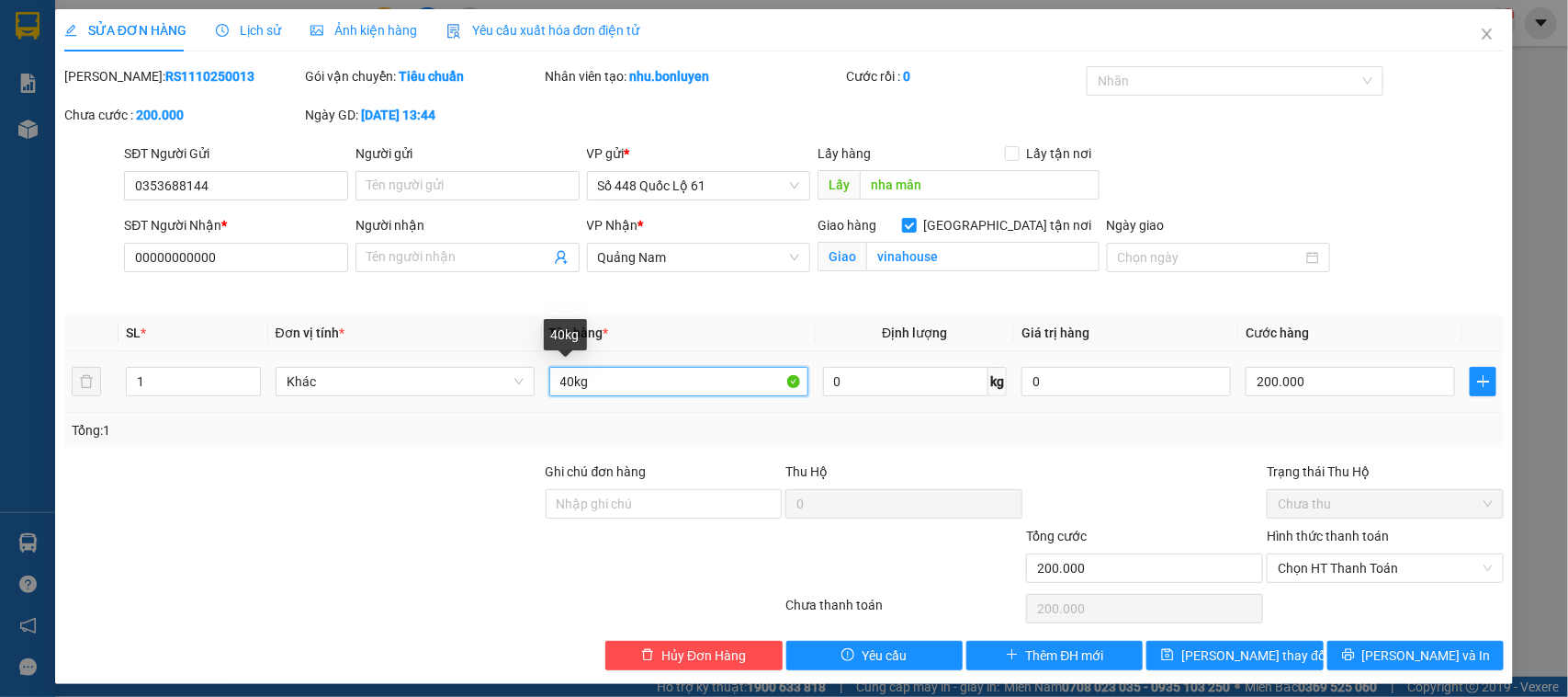
click at [569, 385] on input "40kg" at bounding box center [679, 381] width 259 height 29
click at [562, 384] on input "40kg" at bounding box center [679, 381] width 259 height 29
type input "60kg"
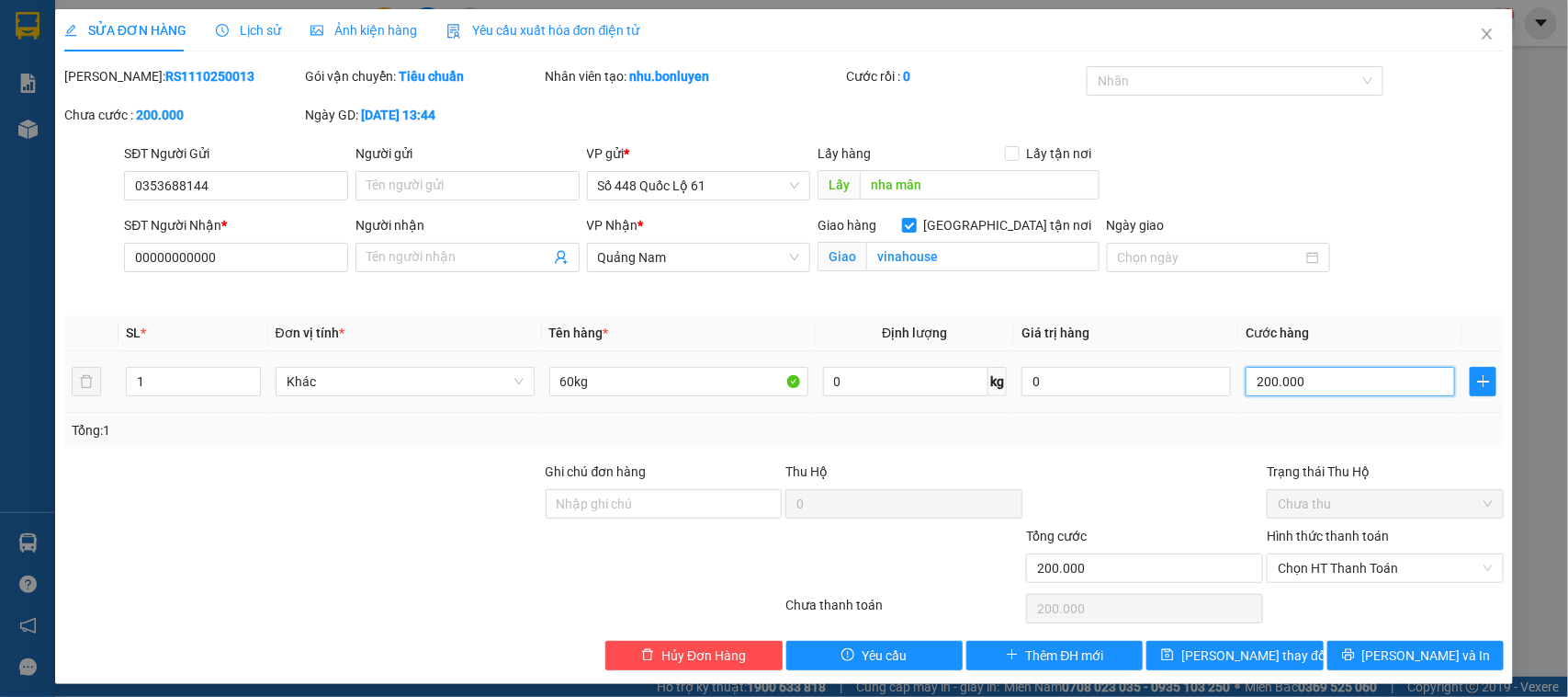
type input "3"
type input "30"
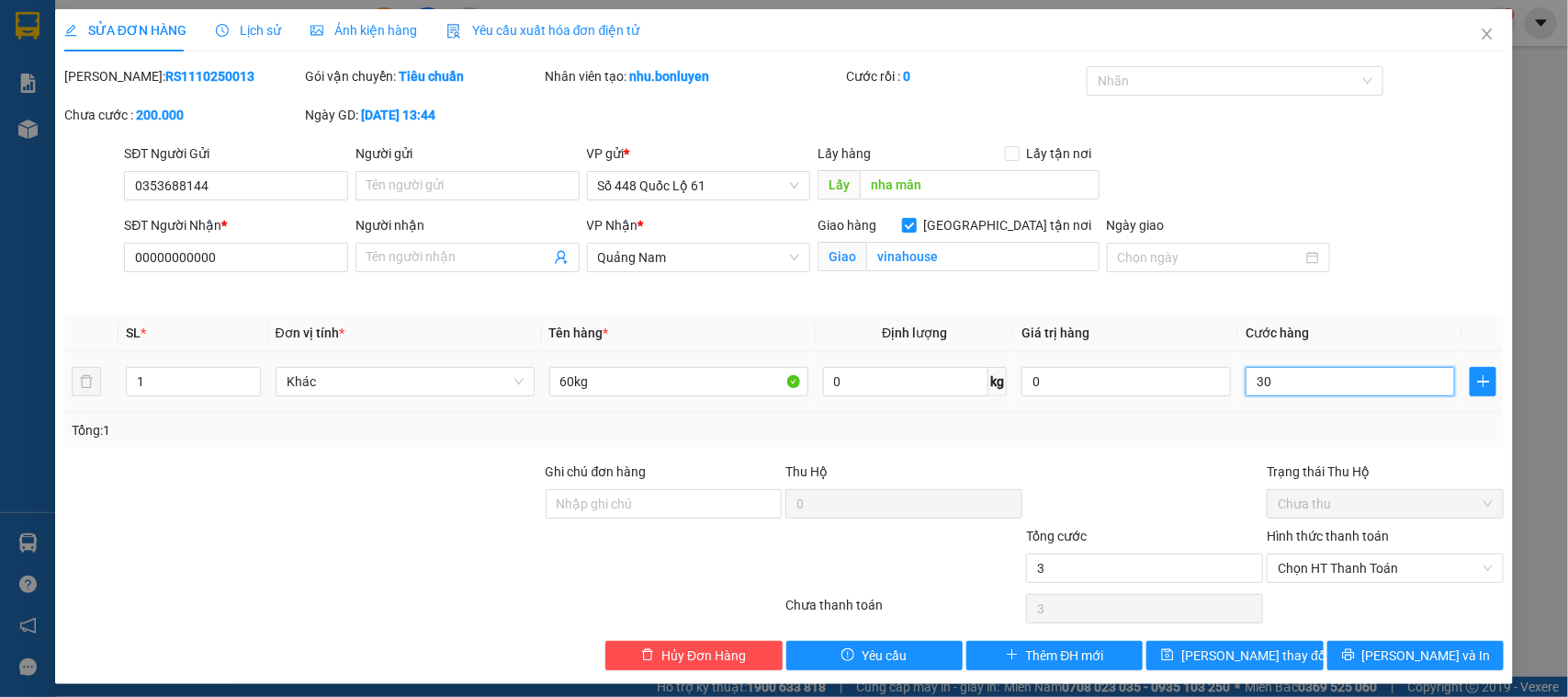
type input "30"
type input "300"
type input "300.000"
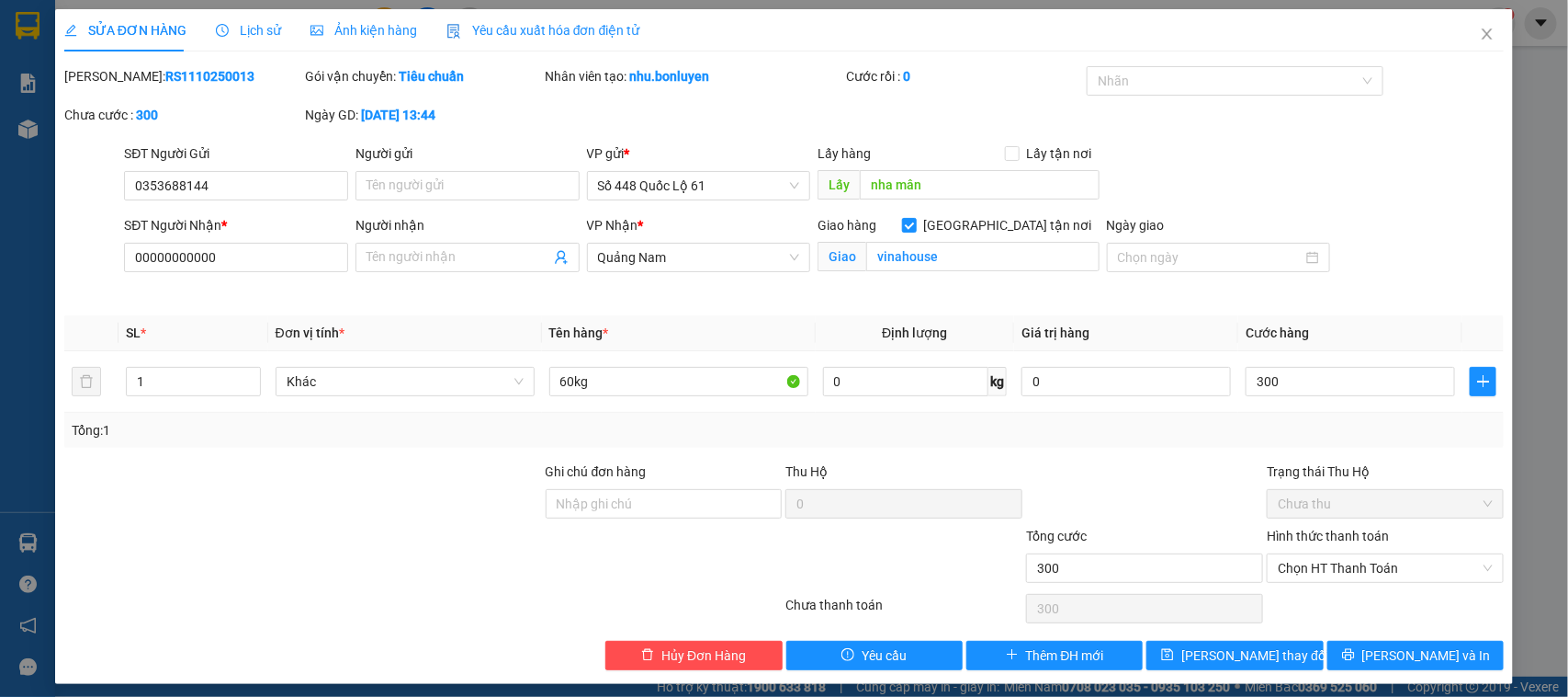
type input "300.000"
click at [1200, 486] on div at bounding box center [1144, 493] width 240 height 65
click at [1174, 656] on icon "save" at bounding box center [1168, 655] width 13 height 13
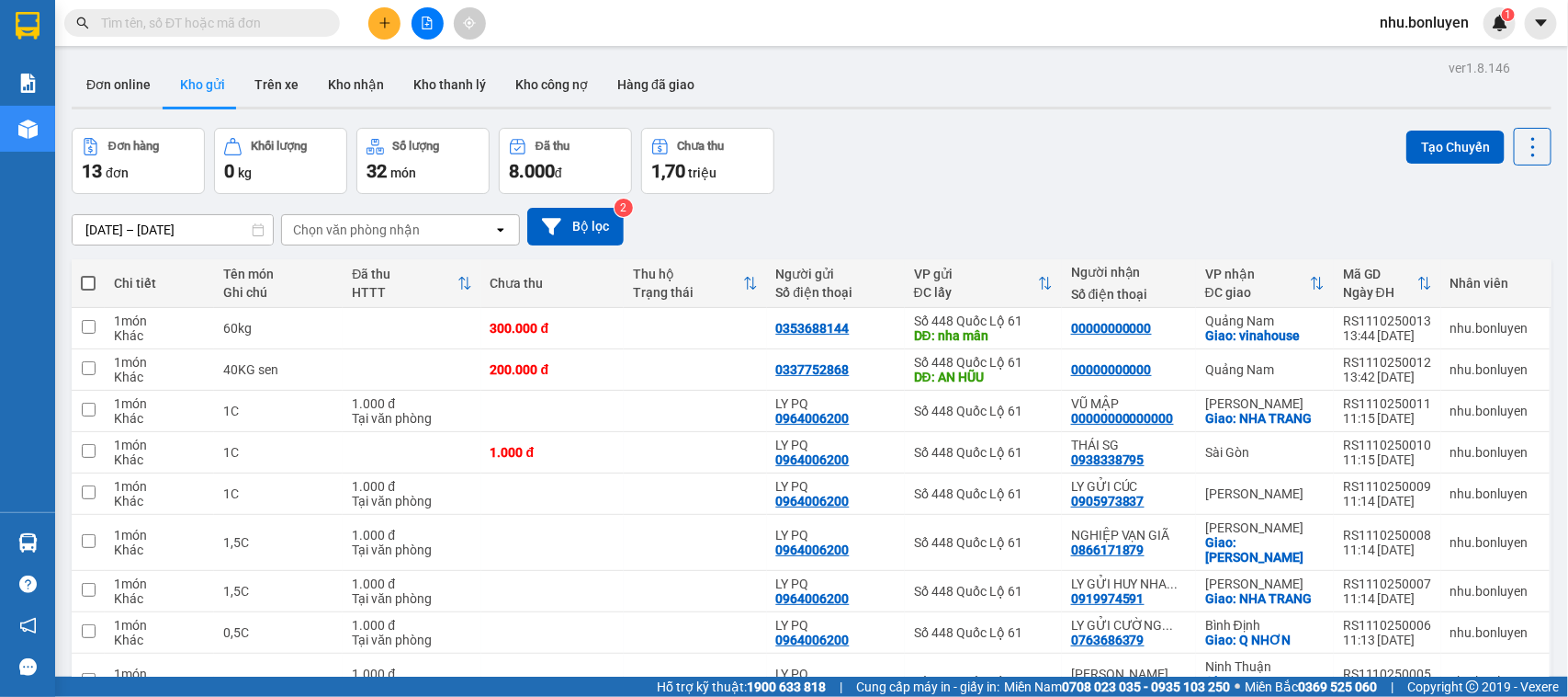
click at [223, 38] on div "Kết quả tìm kiếm ( 0 ) Bộ lọc No Data nhu.bonluyen 1" at bounding box center [784, 22] width 1568 height 46
click at [226, 34] on span at bounding box center [202, 22] width 276 height 27
click at [236, 17] on input "text" at bounding box center [209, 23] width 217 height 21
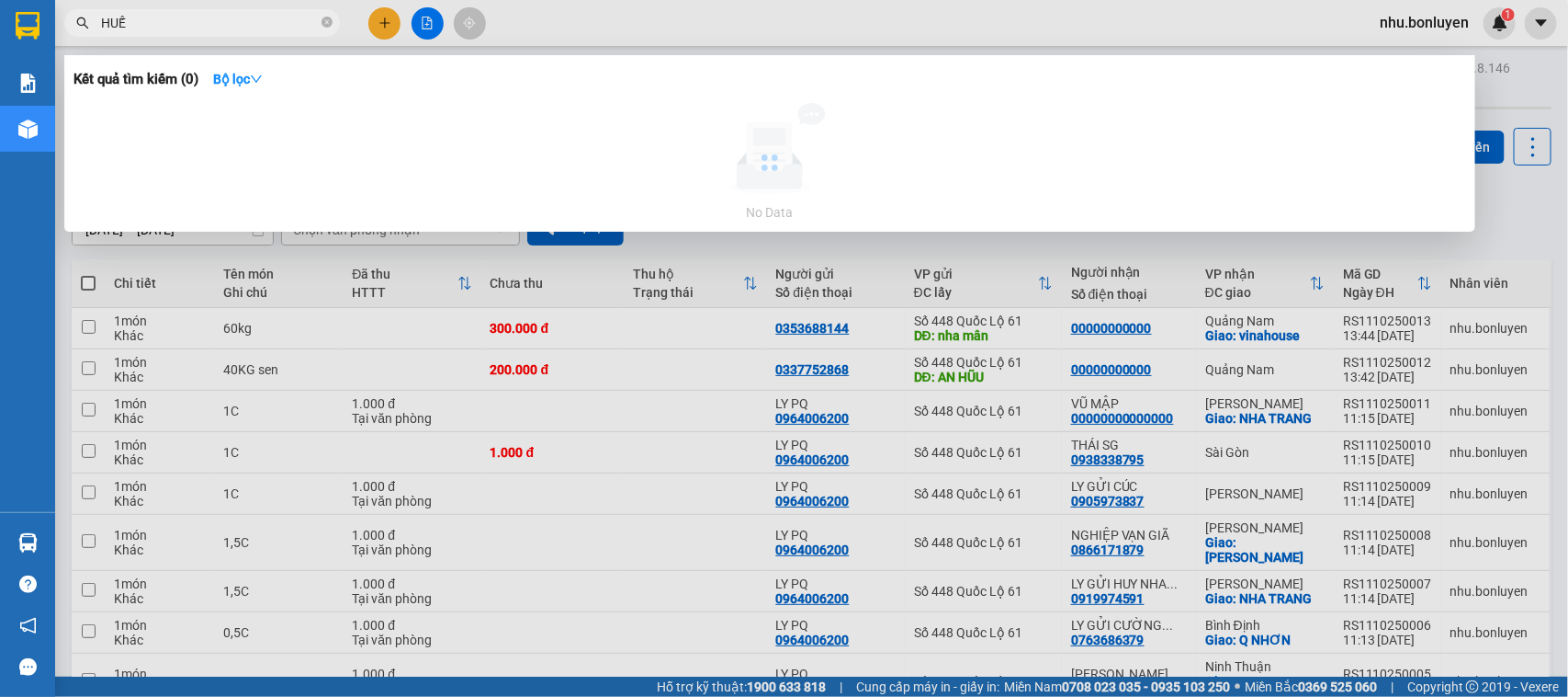
type input "HUẾ"
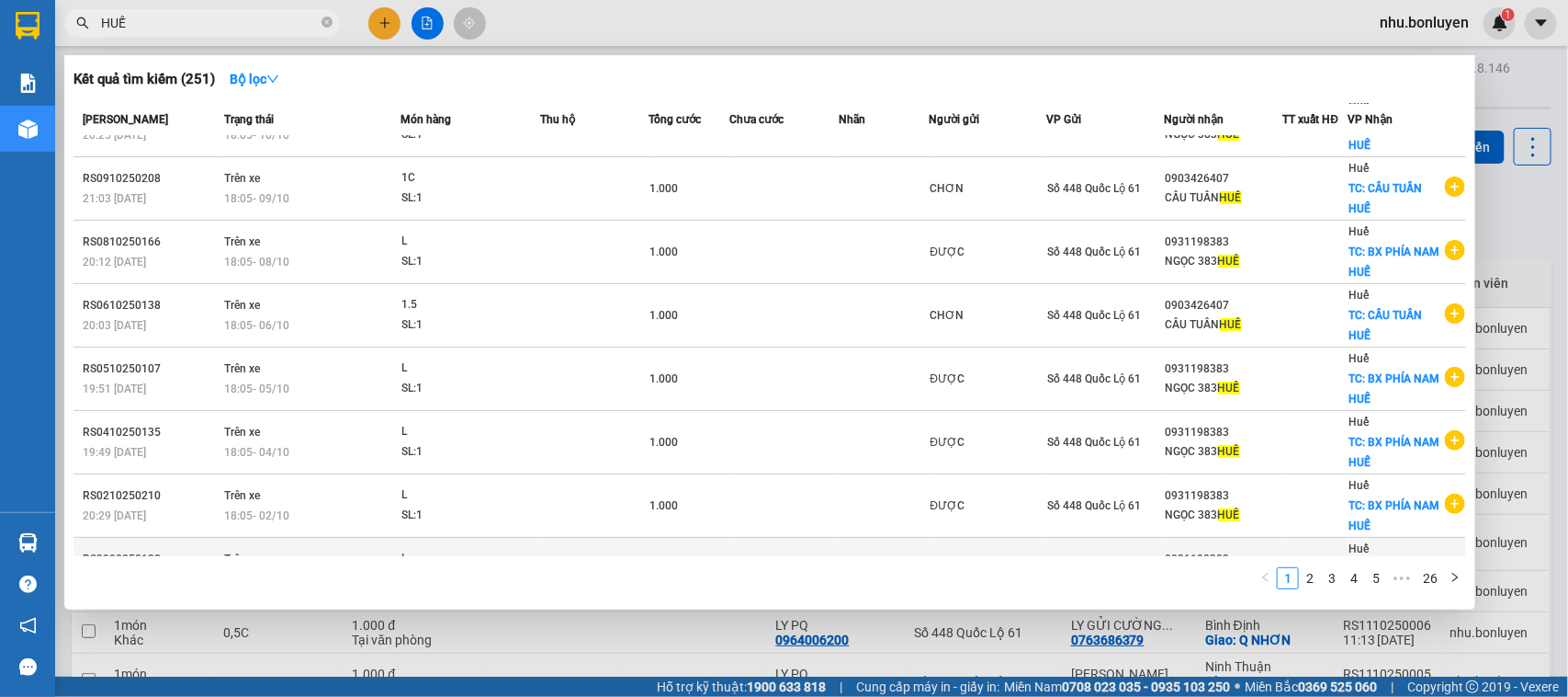
scroll to position [188, 0]
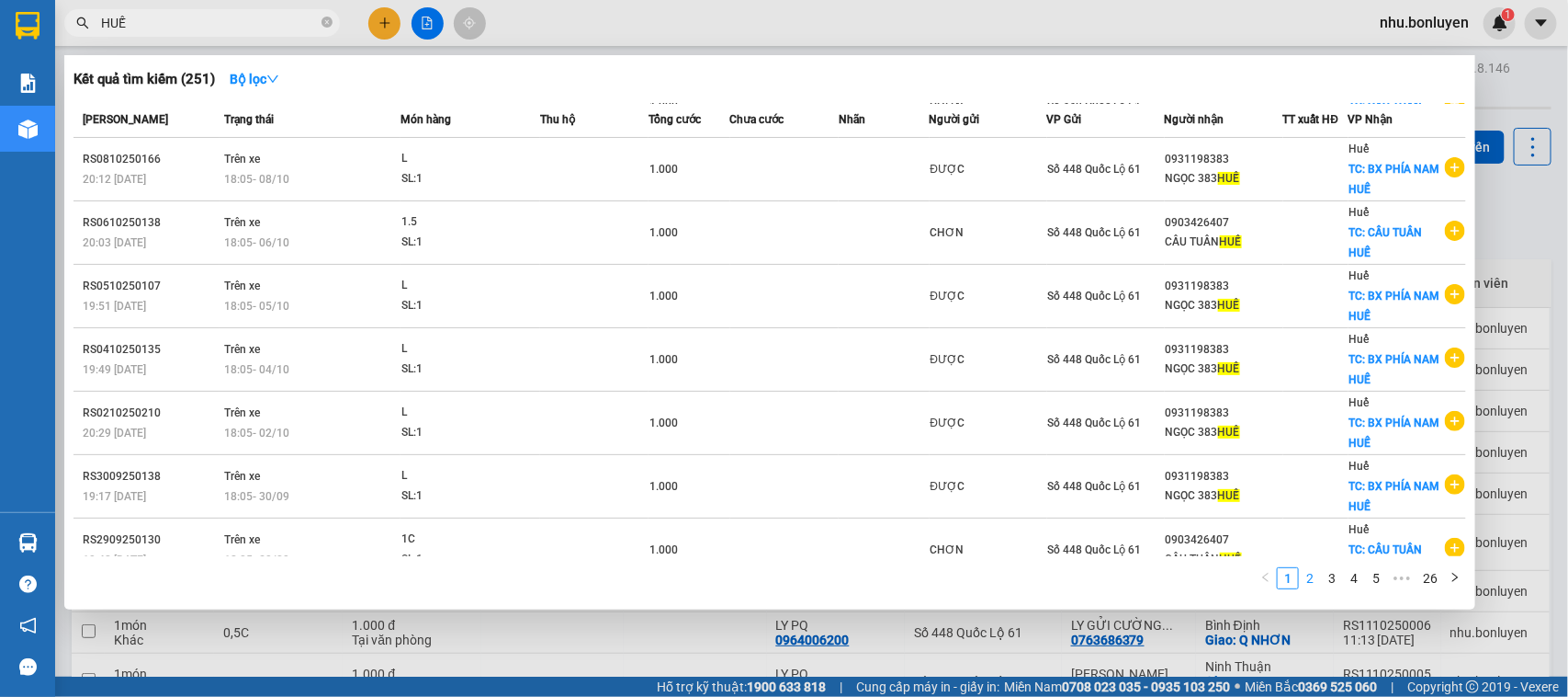
click at [1316, 579] on link "2" at bounding box center [1311, 578] width 21 height 21
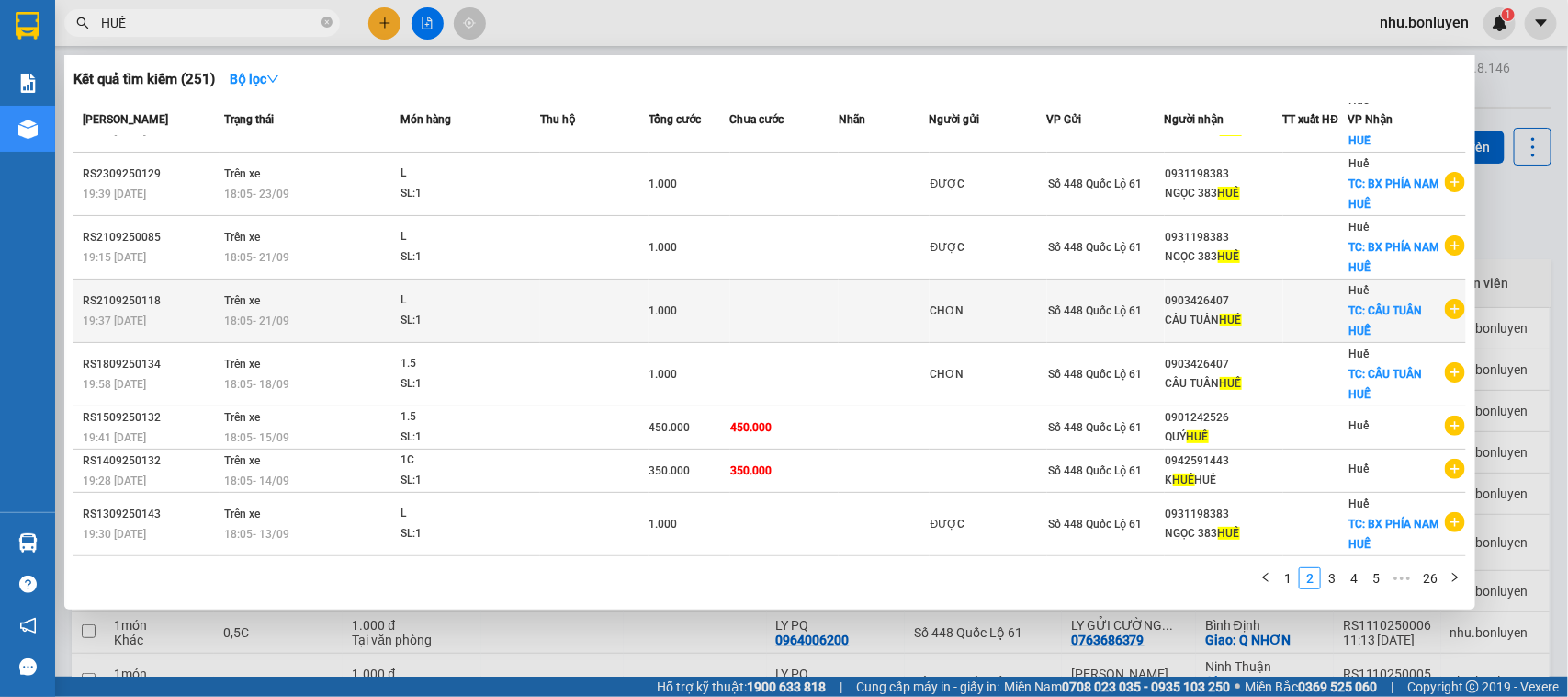
scroll to position [152, 0]
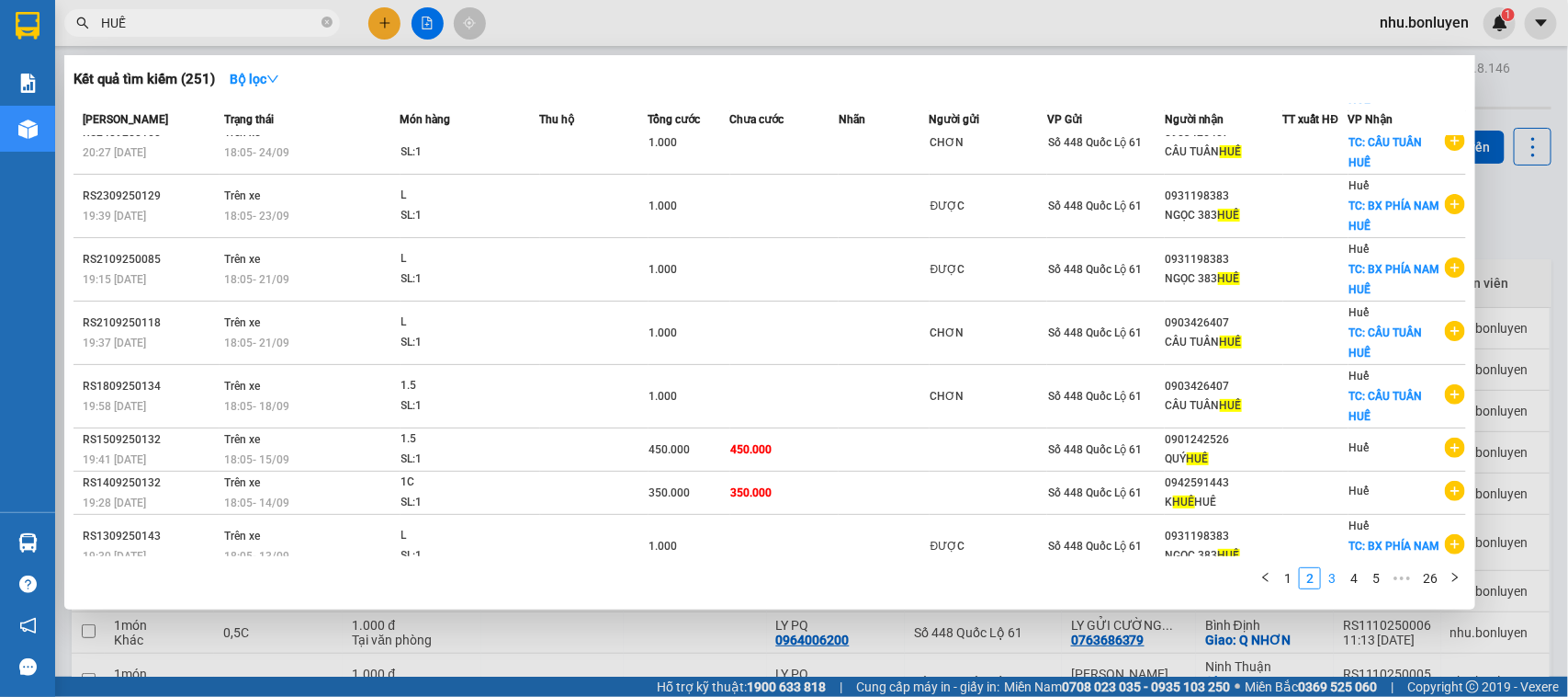
click at [1334, 580] on link "3" at bounding box center [1332, 578] width 21 height 21
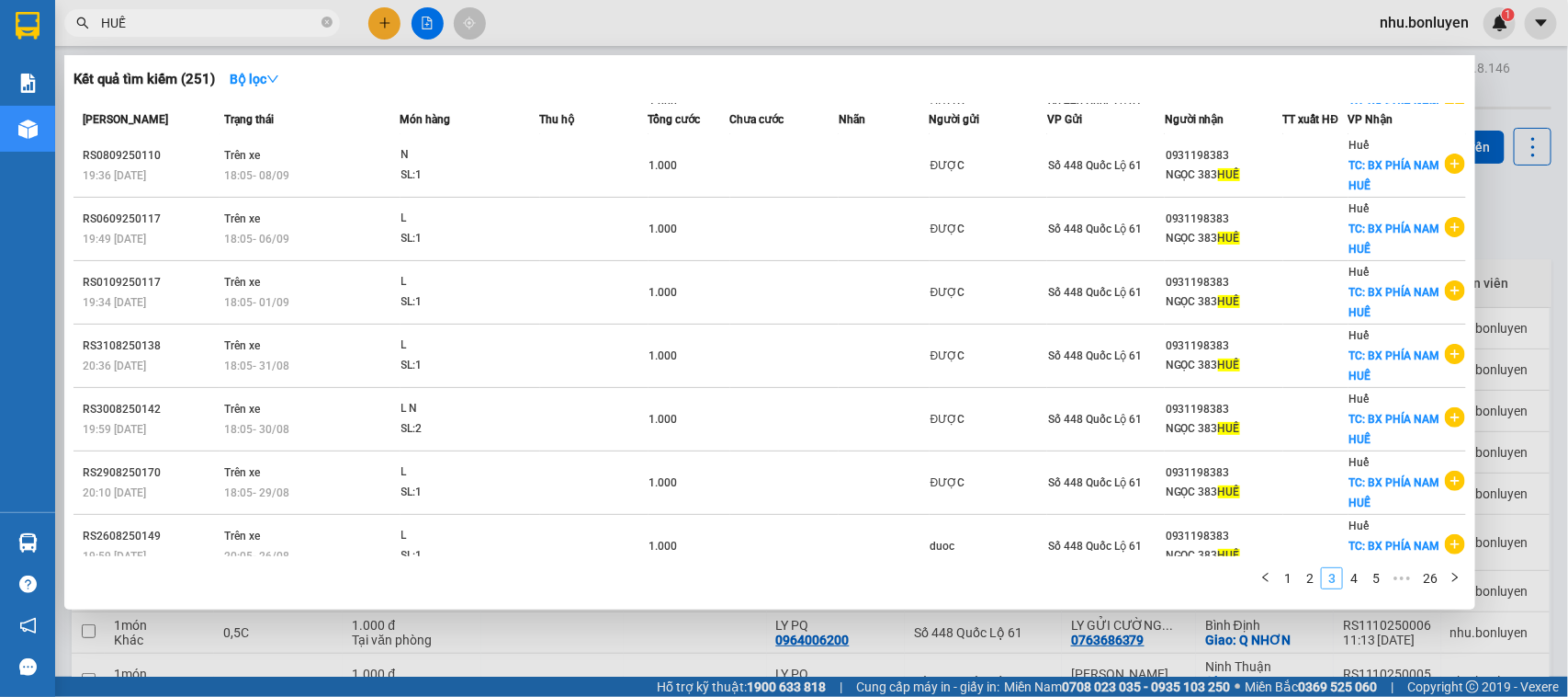
scroll to position [170, 0]
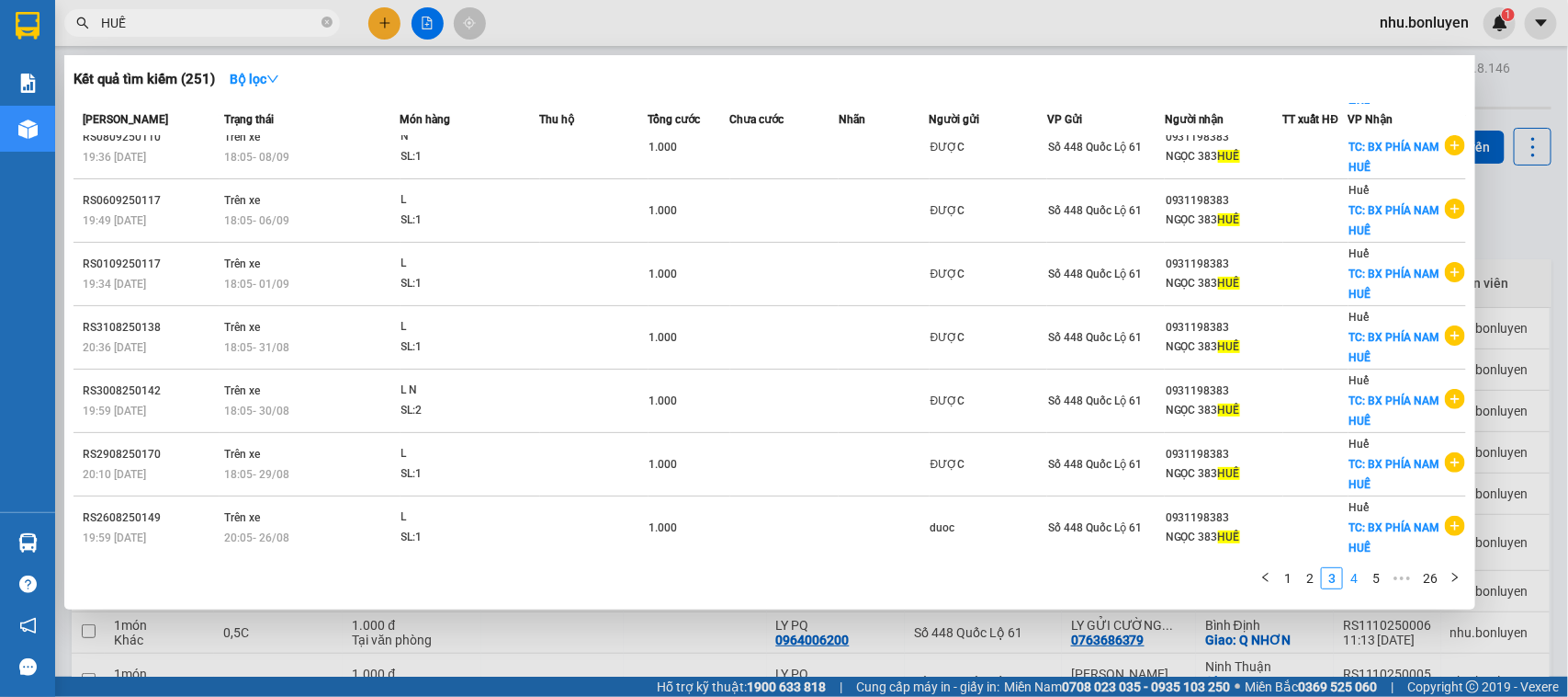
click at [1356, 574] on link "4" at bounding box center [1355, 578] width 21 height 21
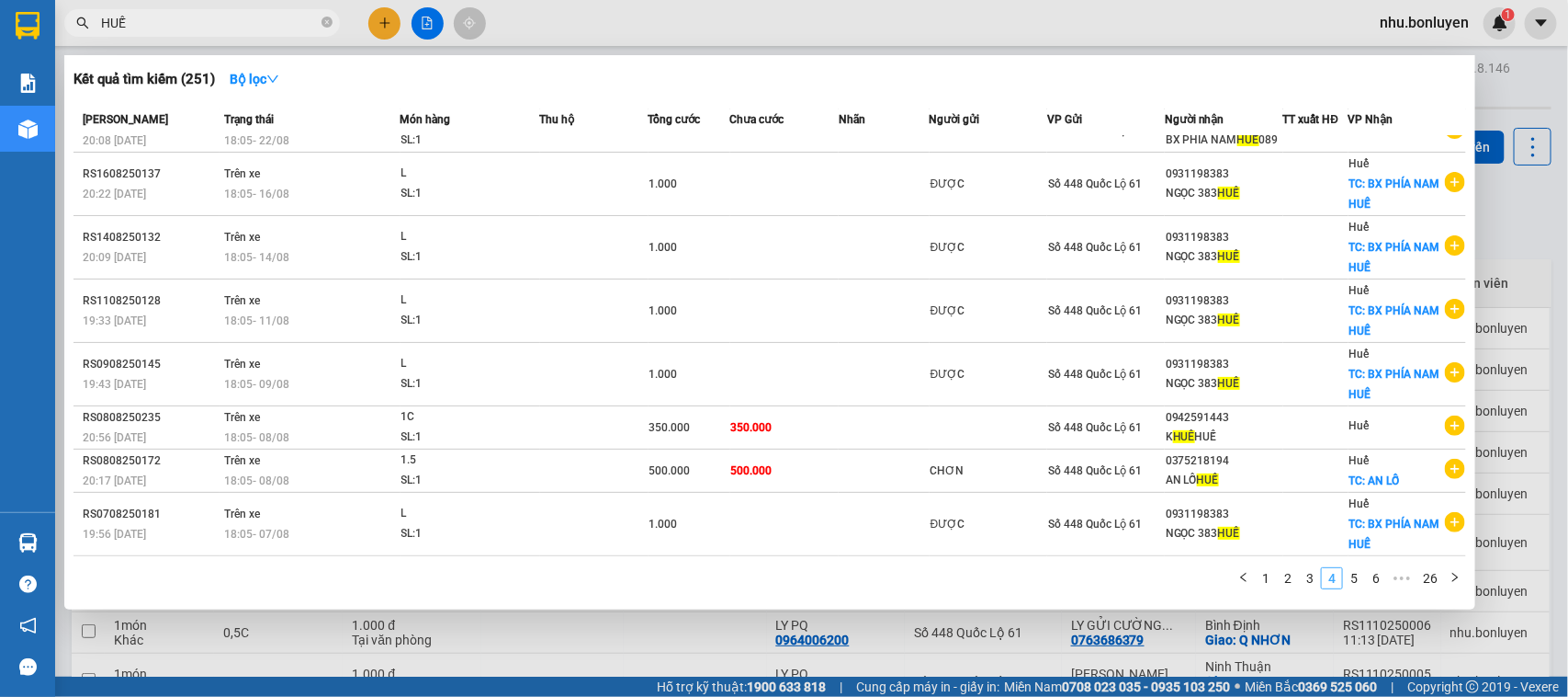
scroll to position [152, 0]
click at [1356, 574] on link "5" at bounding box center [1355, 578] width 21 height 21
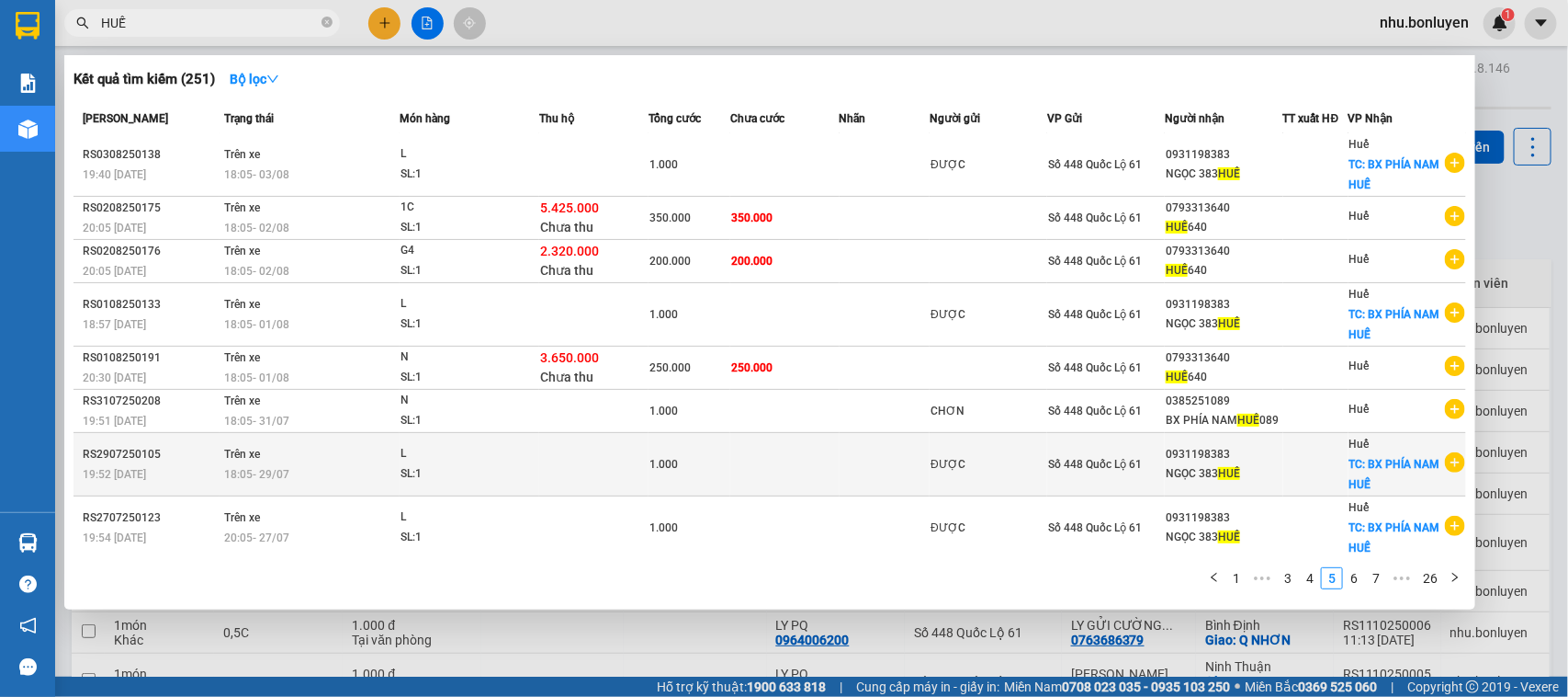
scroll to position [0, 0]
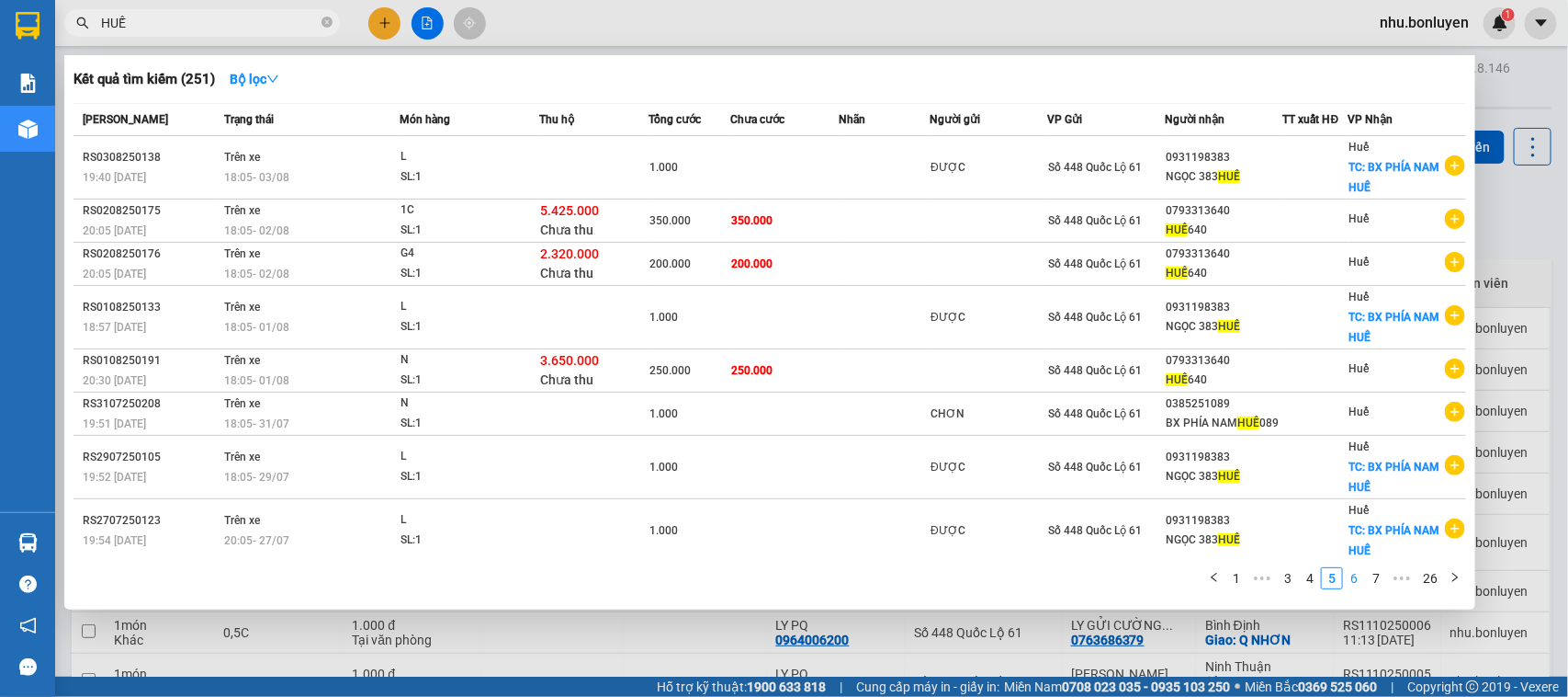
click at [1352, 576] on link "6" at bounding box center [1355, 578] width 21 height 21
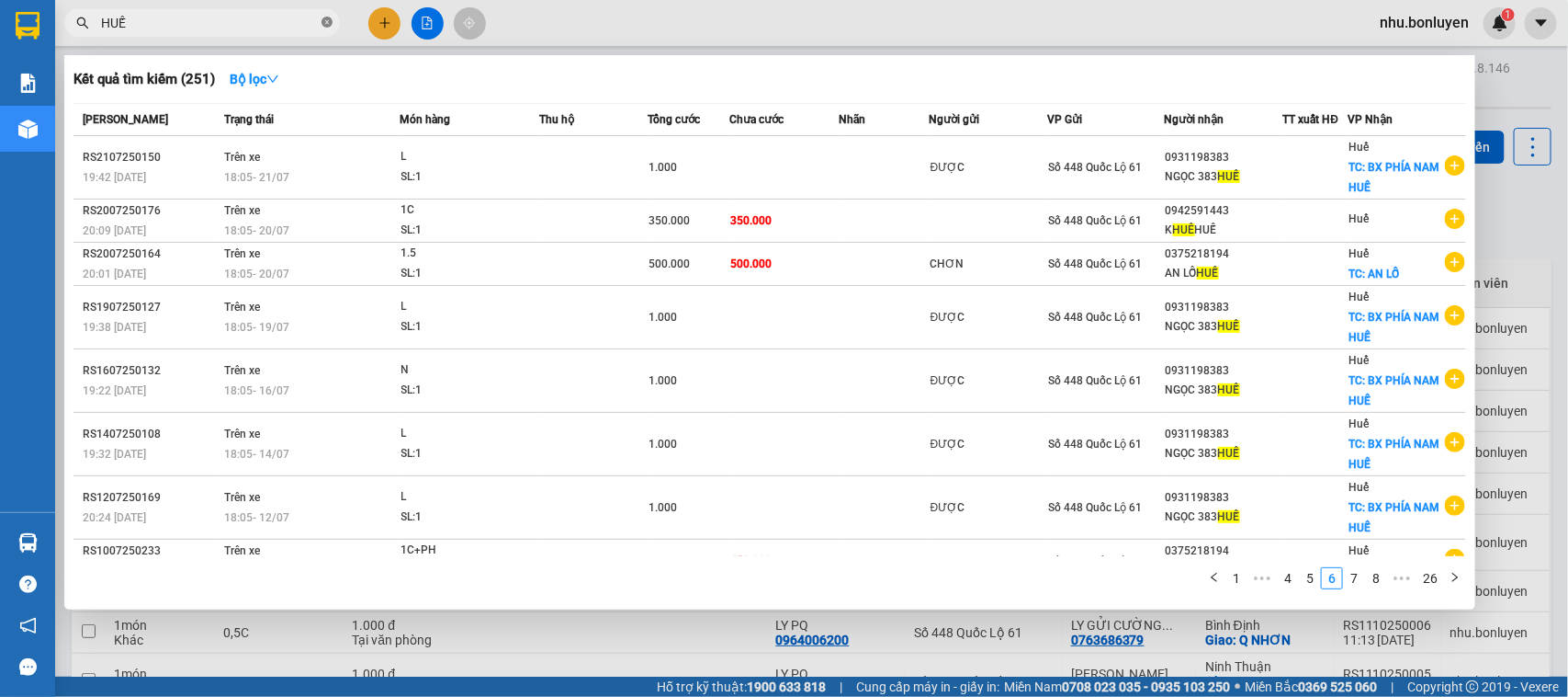
click at [326, 24] on icon "close-circle" at bounding box center [327, 22] width 11 height 11
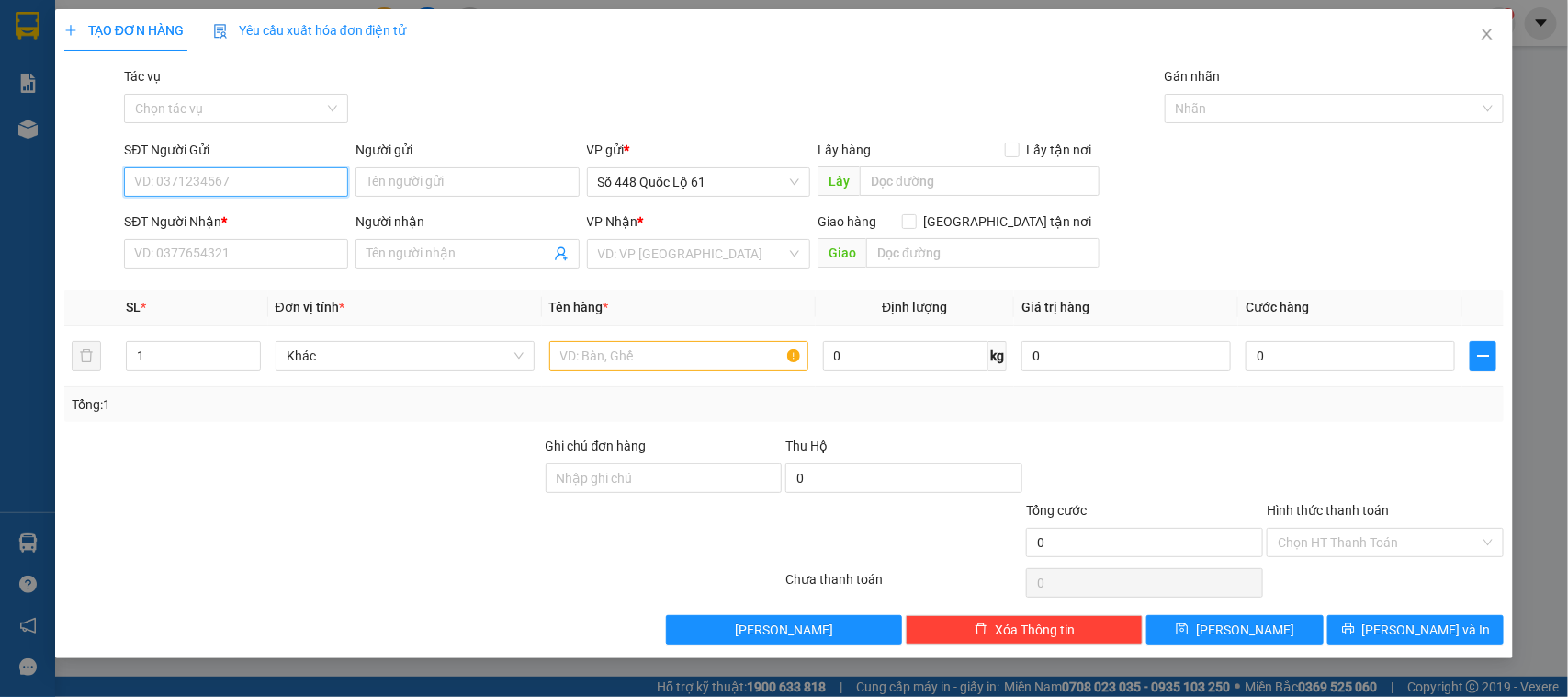
click at [276, 191] on input "SĐT Người Gửi" at bounding box center [237, 182] width 224 height 29
type input "0355454296"
click at [212, 214] on div "0355454296" at bounding box center [236, 220] width 202 height 21
type input "0932443977"
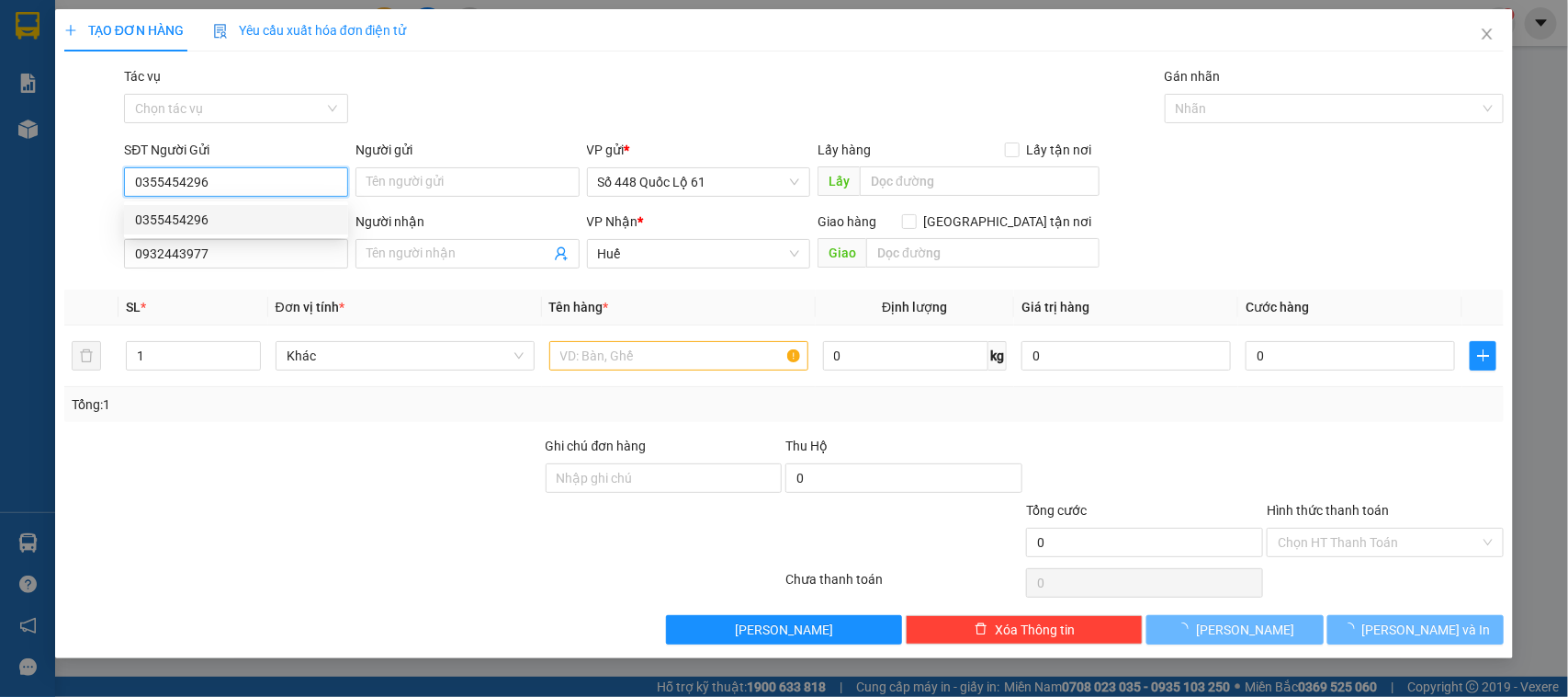
type input "400.000"
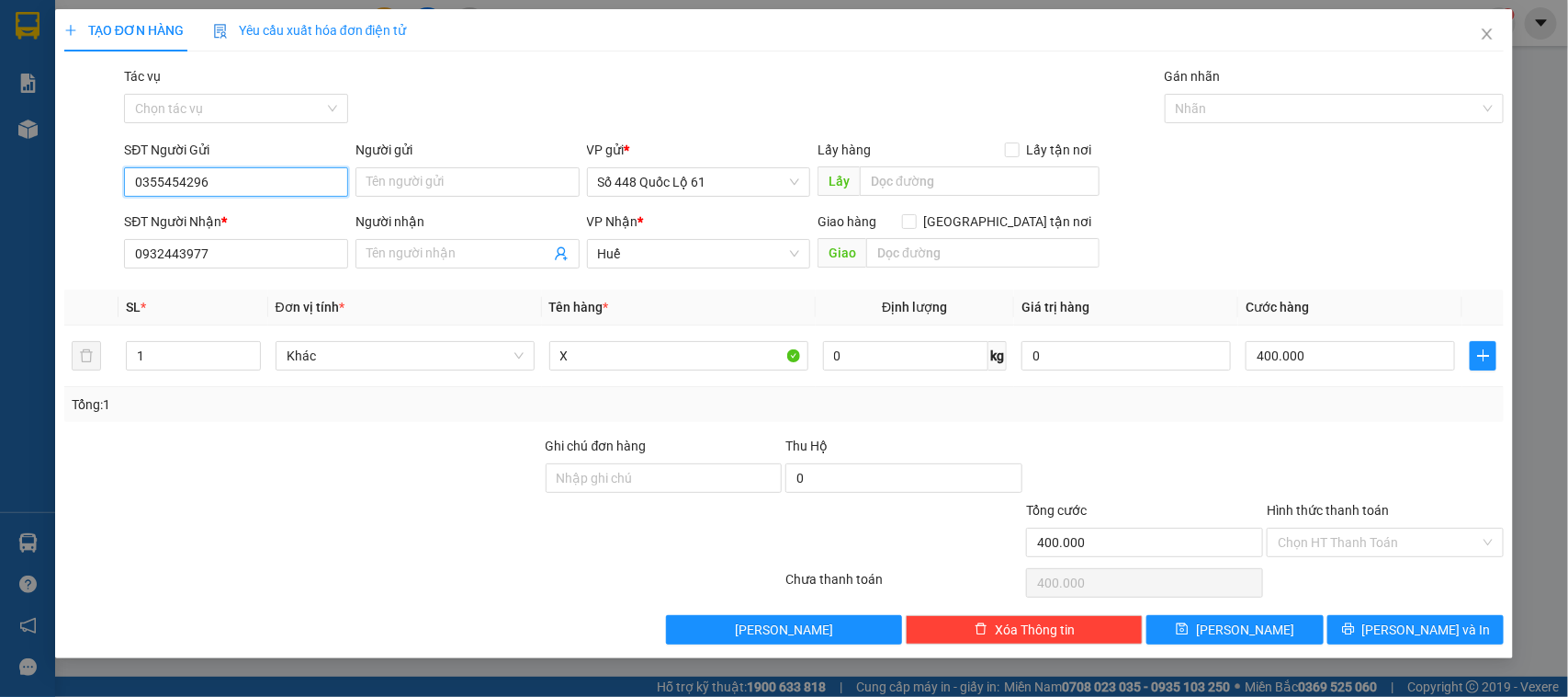
type input "0355454296"
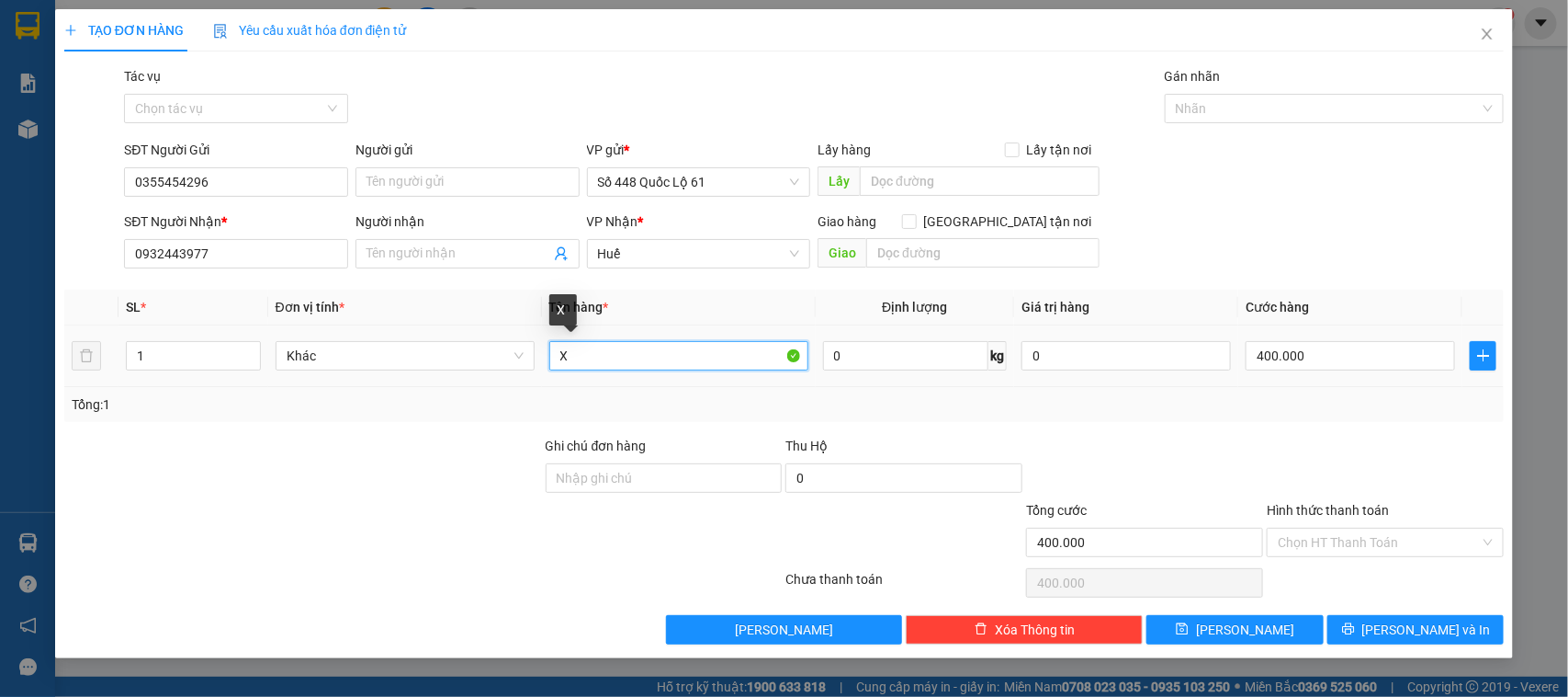
click at [575, 346] on input "X" at bounding box center [679, 356] width 259 height 29
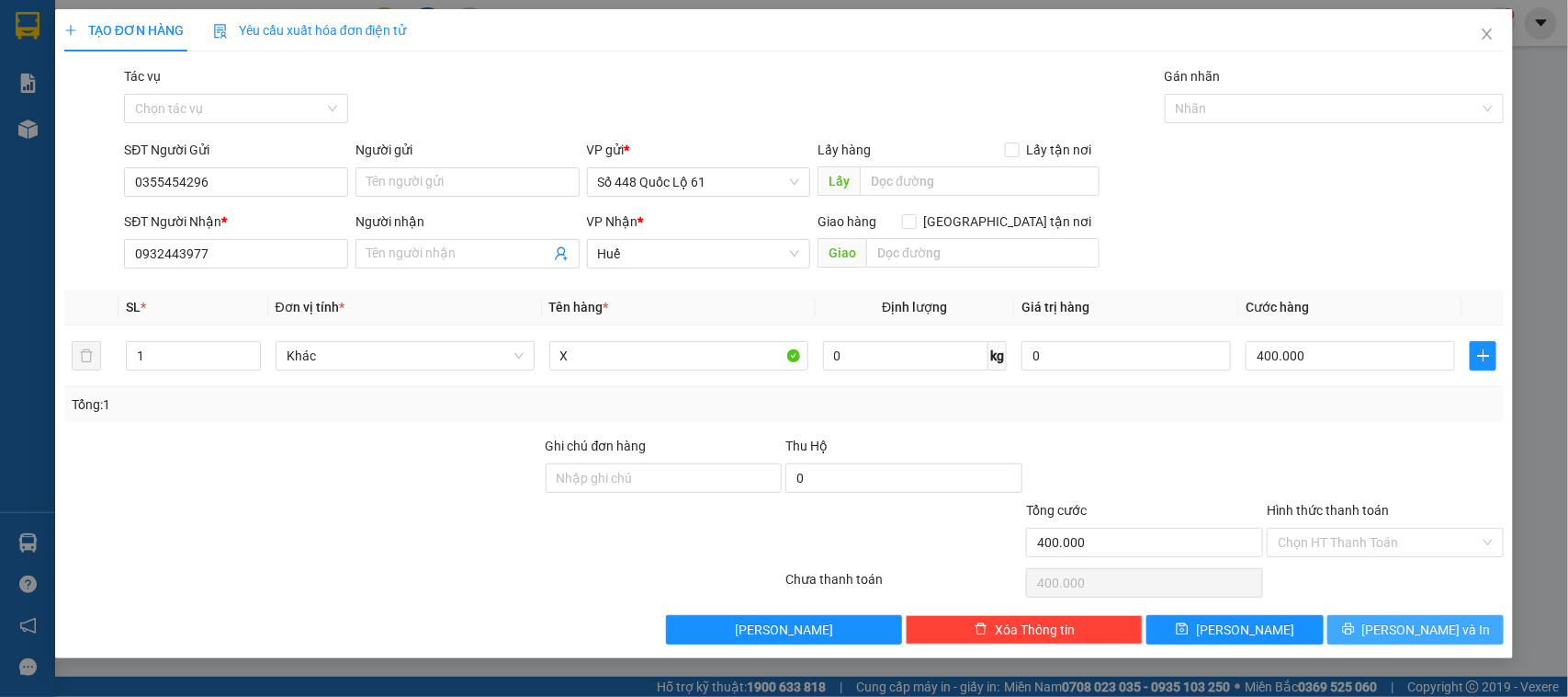
click at [1439, 627] on span "[PERSON_NAME] và In" at bounding box center [1427, 630] width 129 height 21
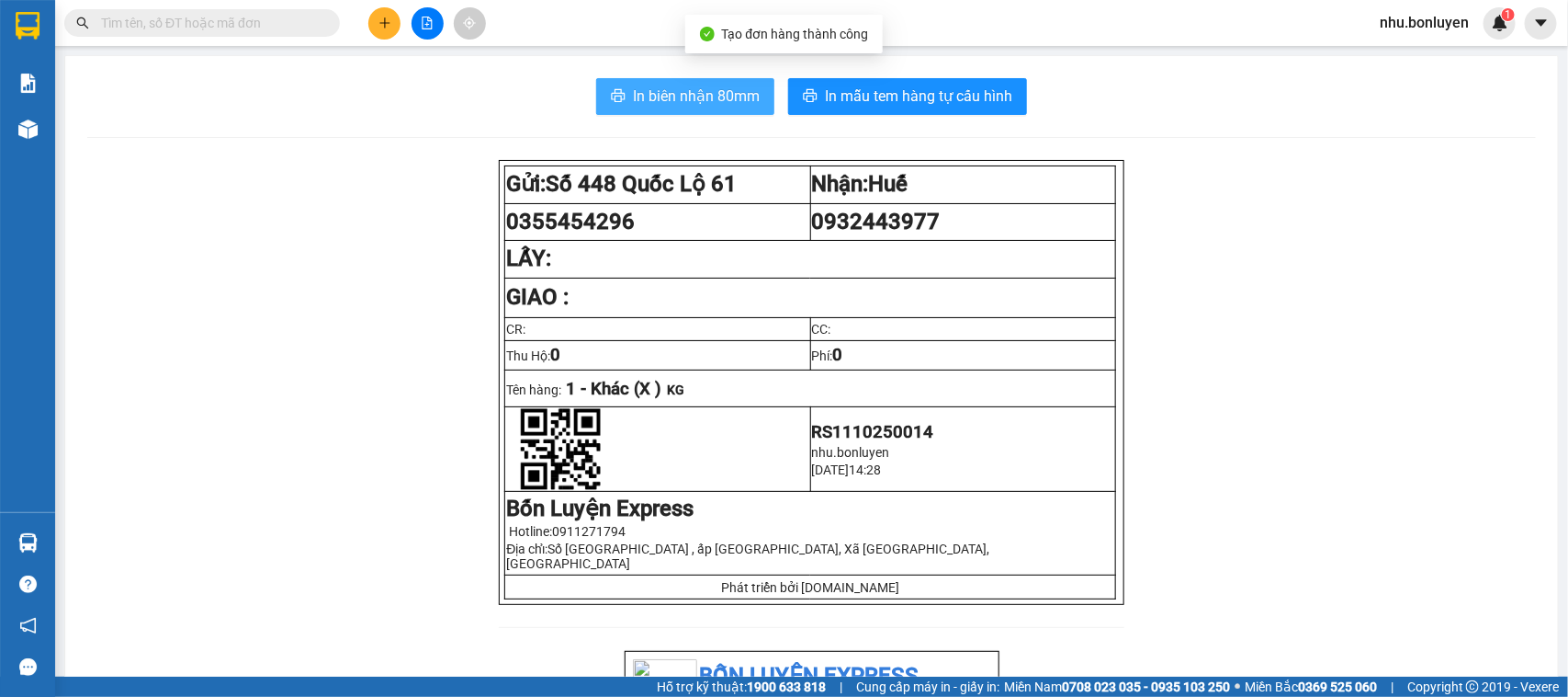
click at [651, 87] on span "In biên nhận 80mm" at bounding box center [697, 95] width 127 height 23
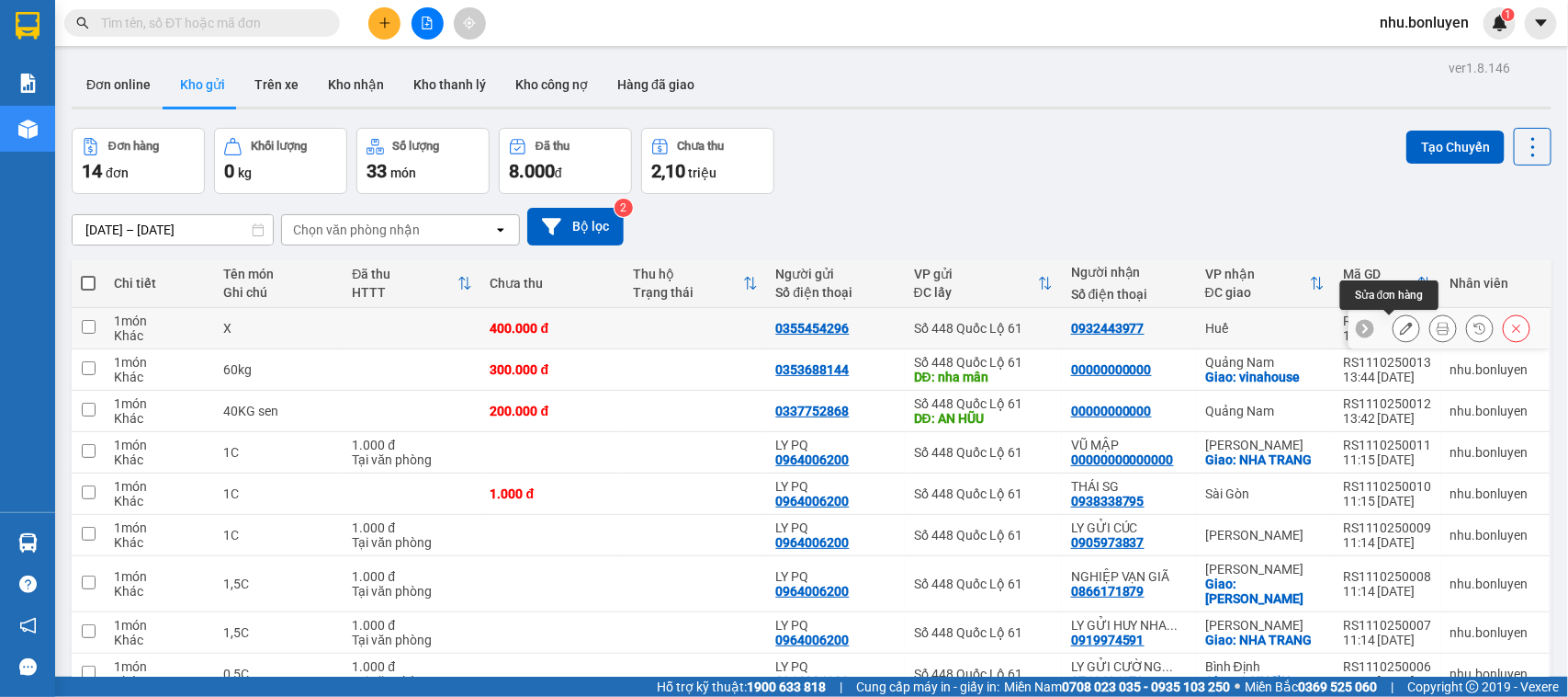
click at [1401, 323] on icon at bounding box center [1407, 328] width 13 height 13
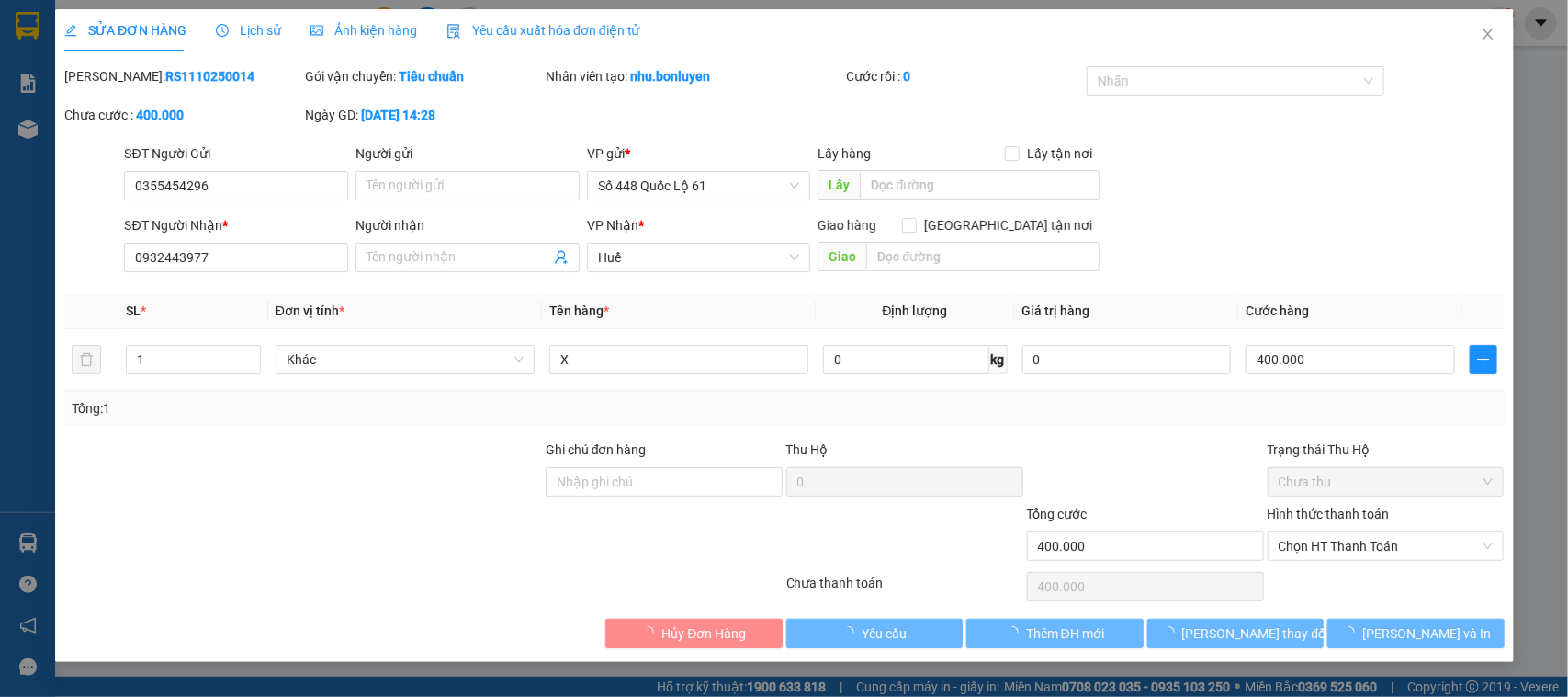
type input "0355454296"
type input "0932443977"
type input "400.000"
click at [620, 361] on input "X" at bounding box center [679, 359] width 259 height 29
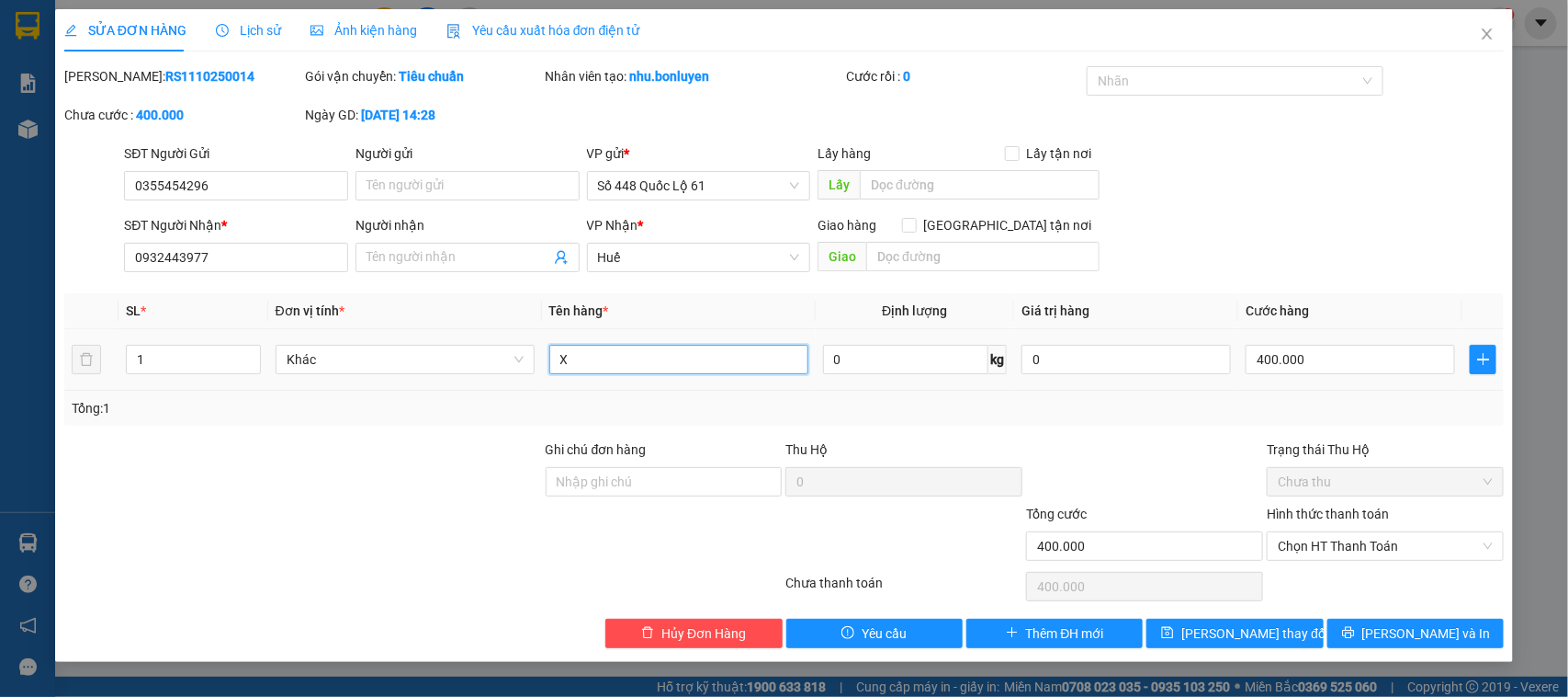
type input "X"
type input "1C"
click at [1293, 637] on button "[PERSON_NAME] thay đổi" at bounding box center [1234, 632] width 177 height 29
